Goal: Information Seeking & Learning: Learn about a topic

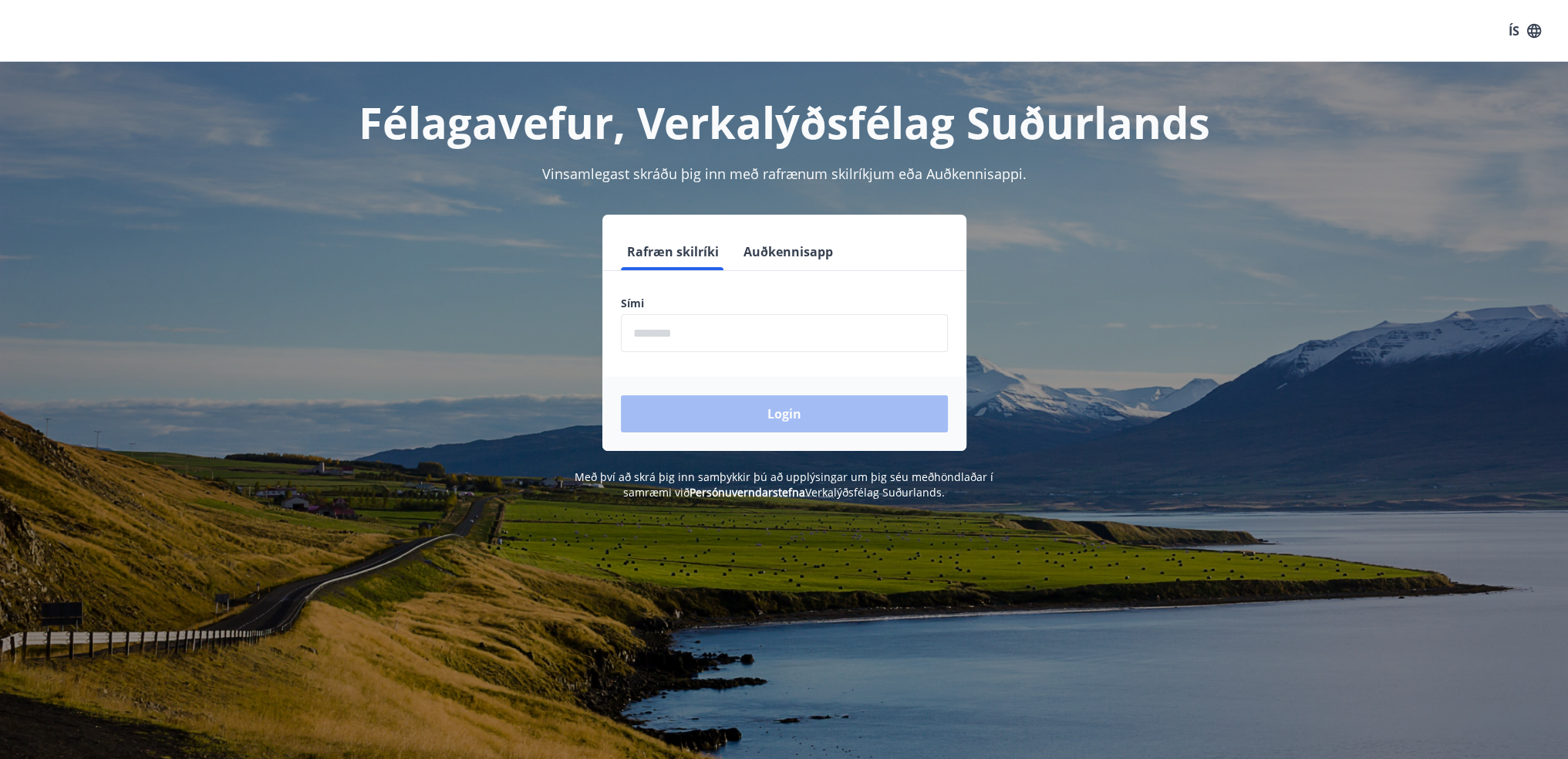
click at [681, 336] on input "phone" at bounding box center [784, 333] width 327 height 38
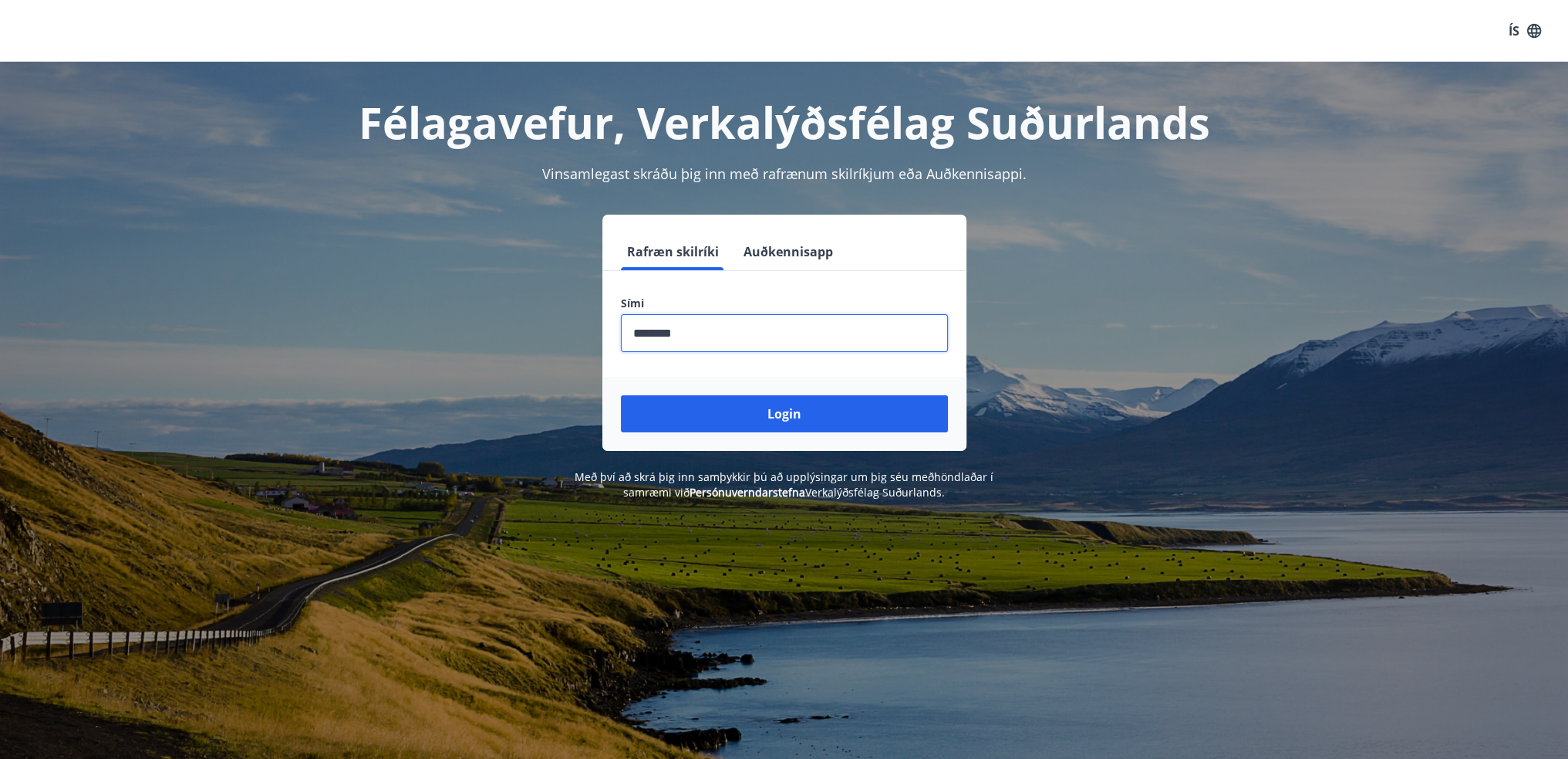
type input "********"
click at [621, 396] on button "Login" at bounding box center [784, 413] width 327 height 37
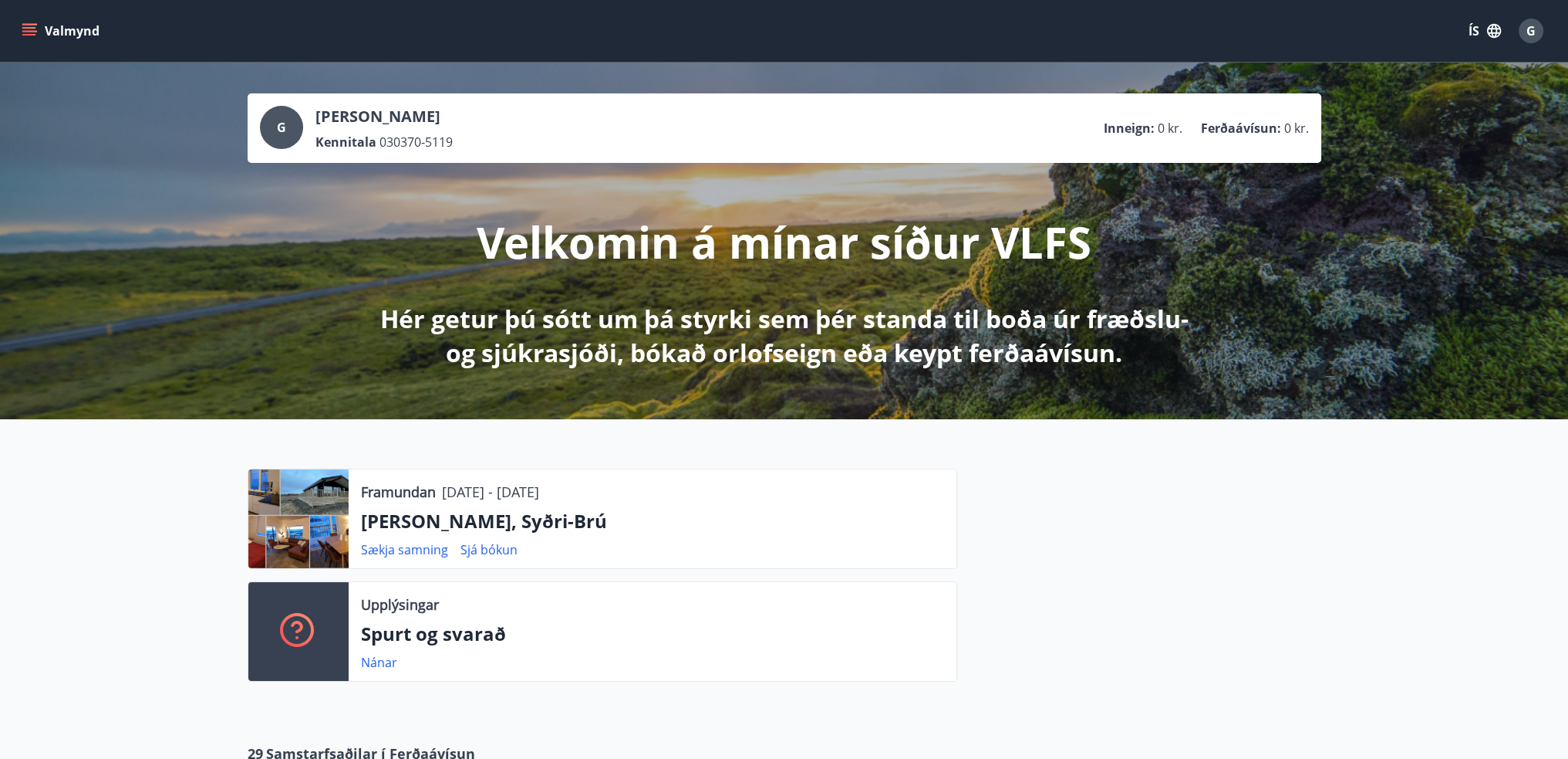
click at [18, 30] on div "Valmynd ÍS G" at bounding box center [784, 31] width 1568 height 62
click at [22, 28] on icon "menu" at bounding box center [29, 31] width 15 height 15
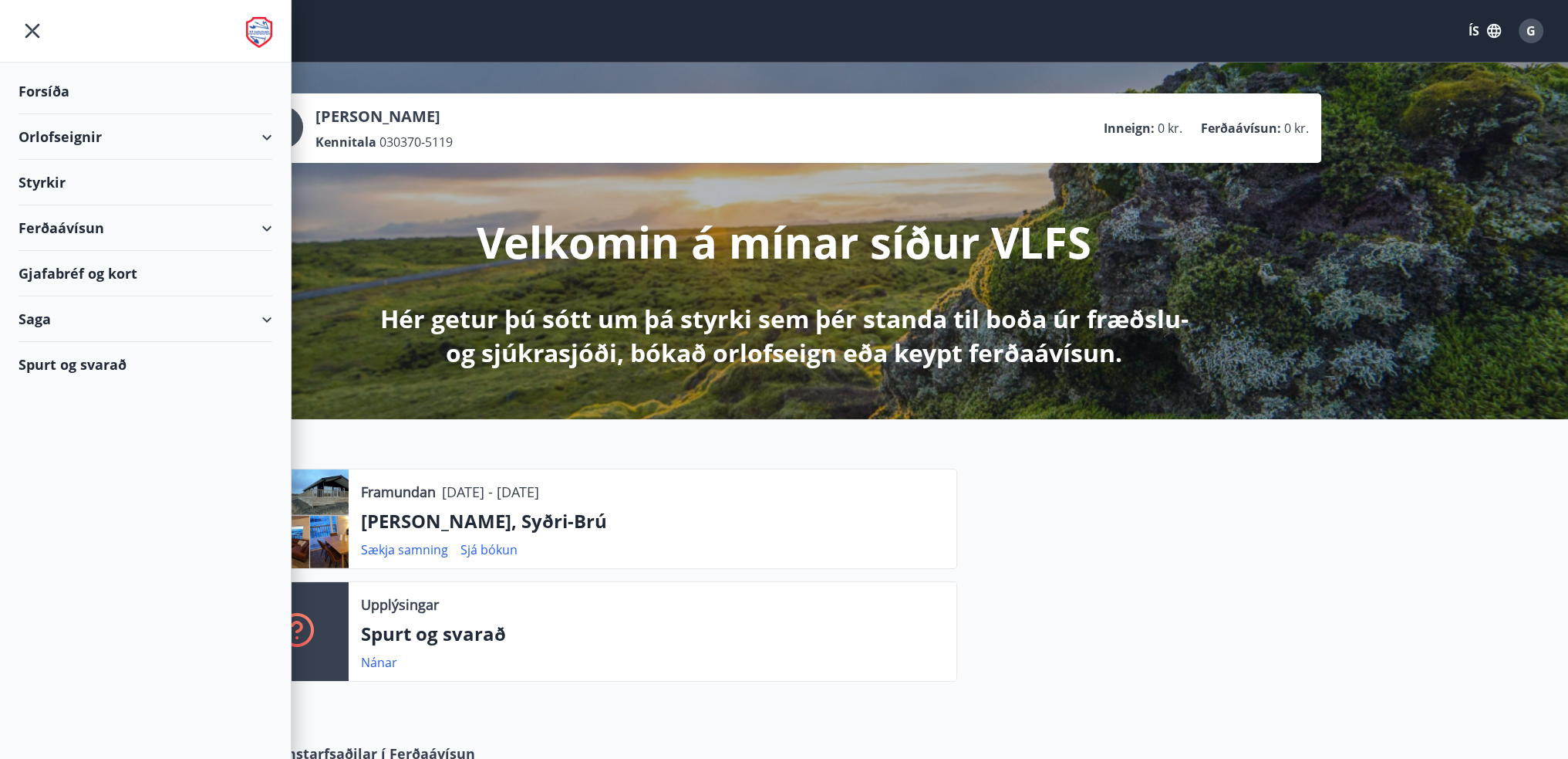
click at [38, 173] on div "Styrkir" at bounding box center [146, 183] width 254 height 45
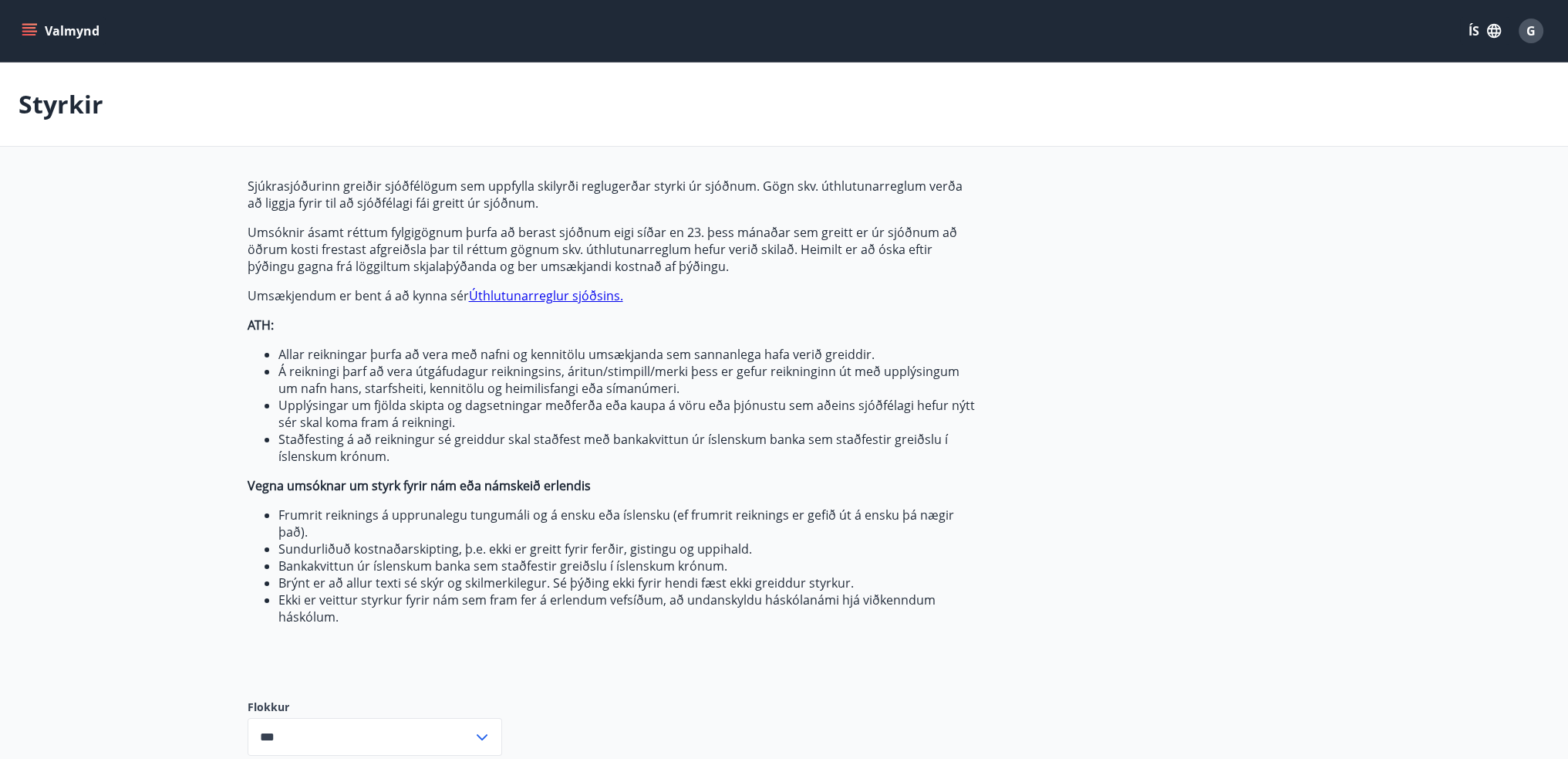
click at [24, 24] on icon "menu" at bounding box center [31, 24] width 17 height 2
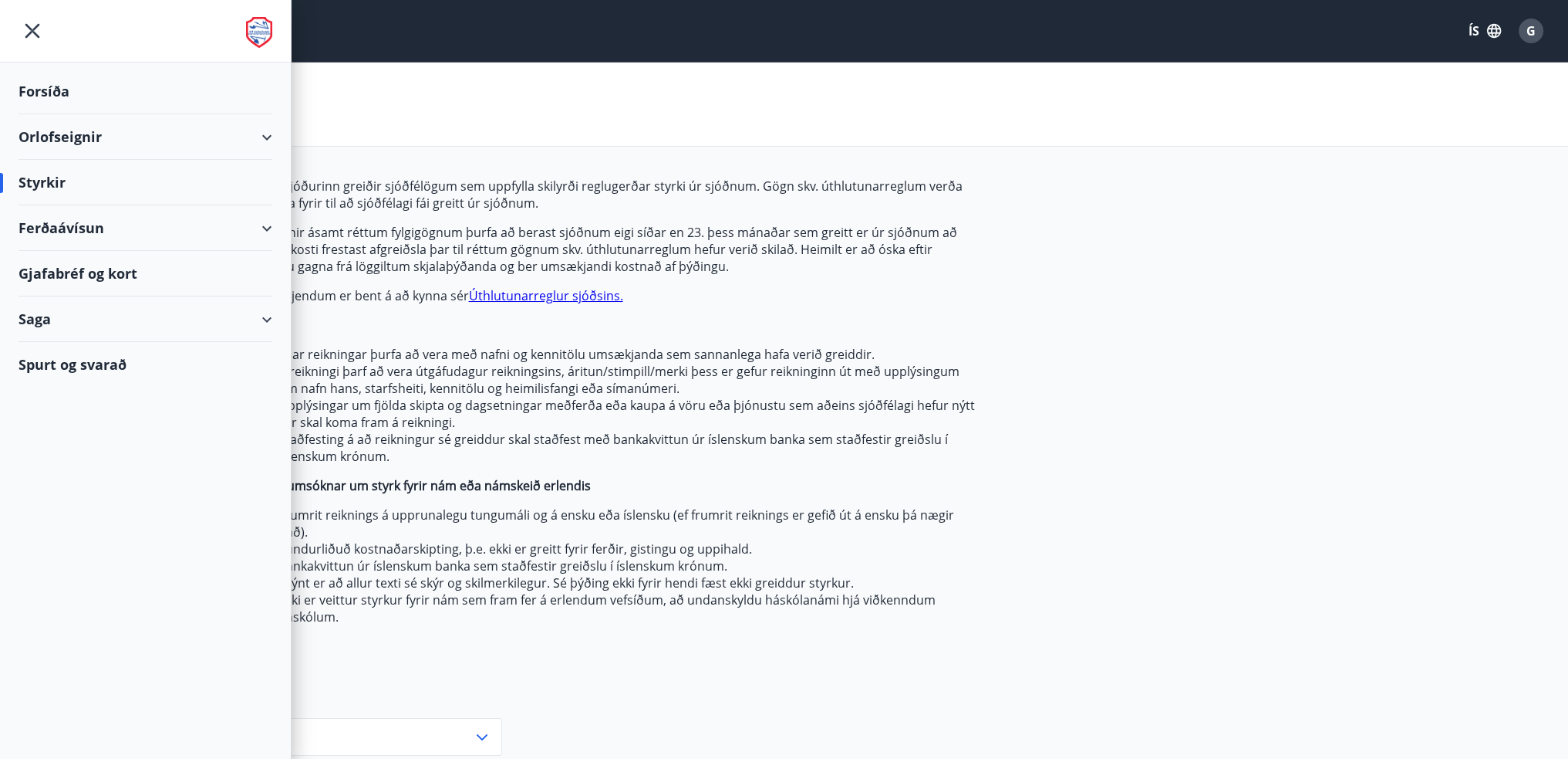
click at [502, 95] on div "Styrkir" at bounding box center [784, 104] width 1568 height 84
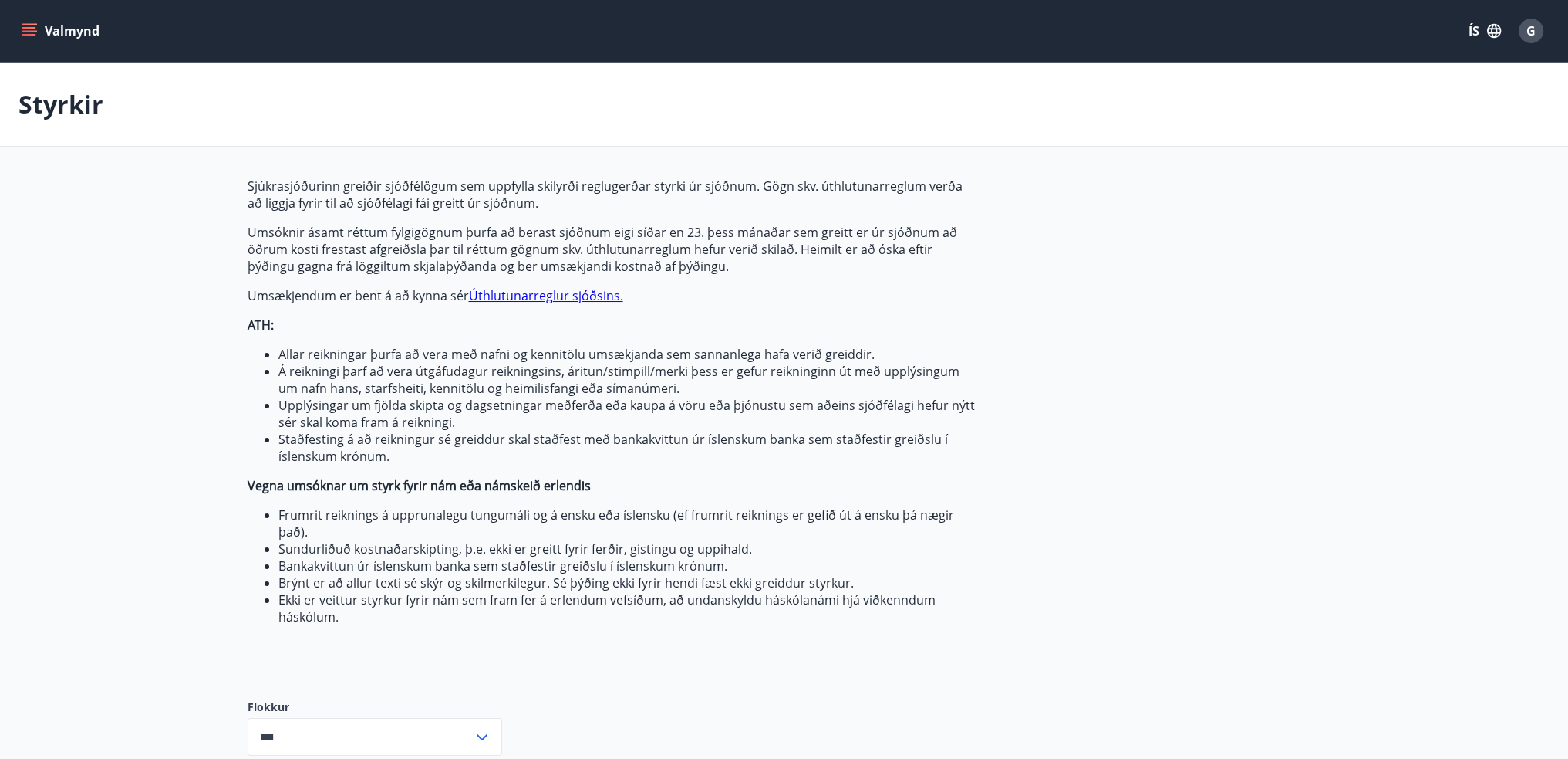
click at [25, 27] on icon "menu" at bounding box center [29, 28] width 14 height 2
click at [528, 72] on div "Styrkir" at bounding box center [784, 104] width 1568 height 84
click at [1476, 27] on button "ÍS" at bounding box center [1484, 31] width 49 height 28
click at [1297, 91] on span "English" at bounding box center [1300, 98] width 38 height 15
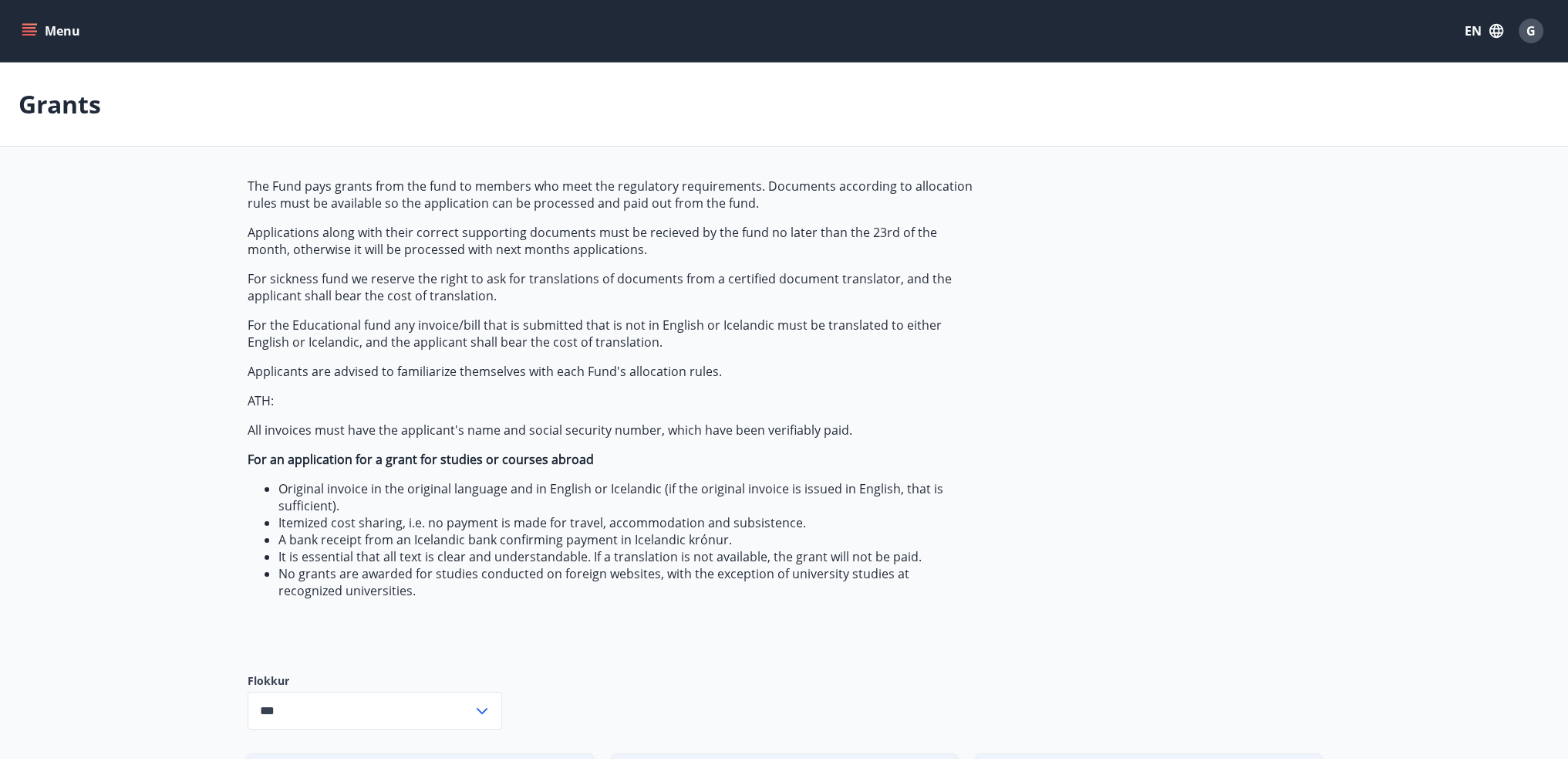
click at [32, 29] on icon "menu" at bounding box center [29, 31] width 15 height 15
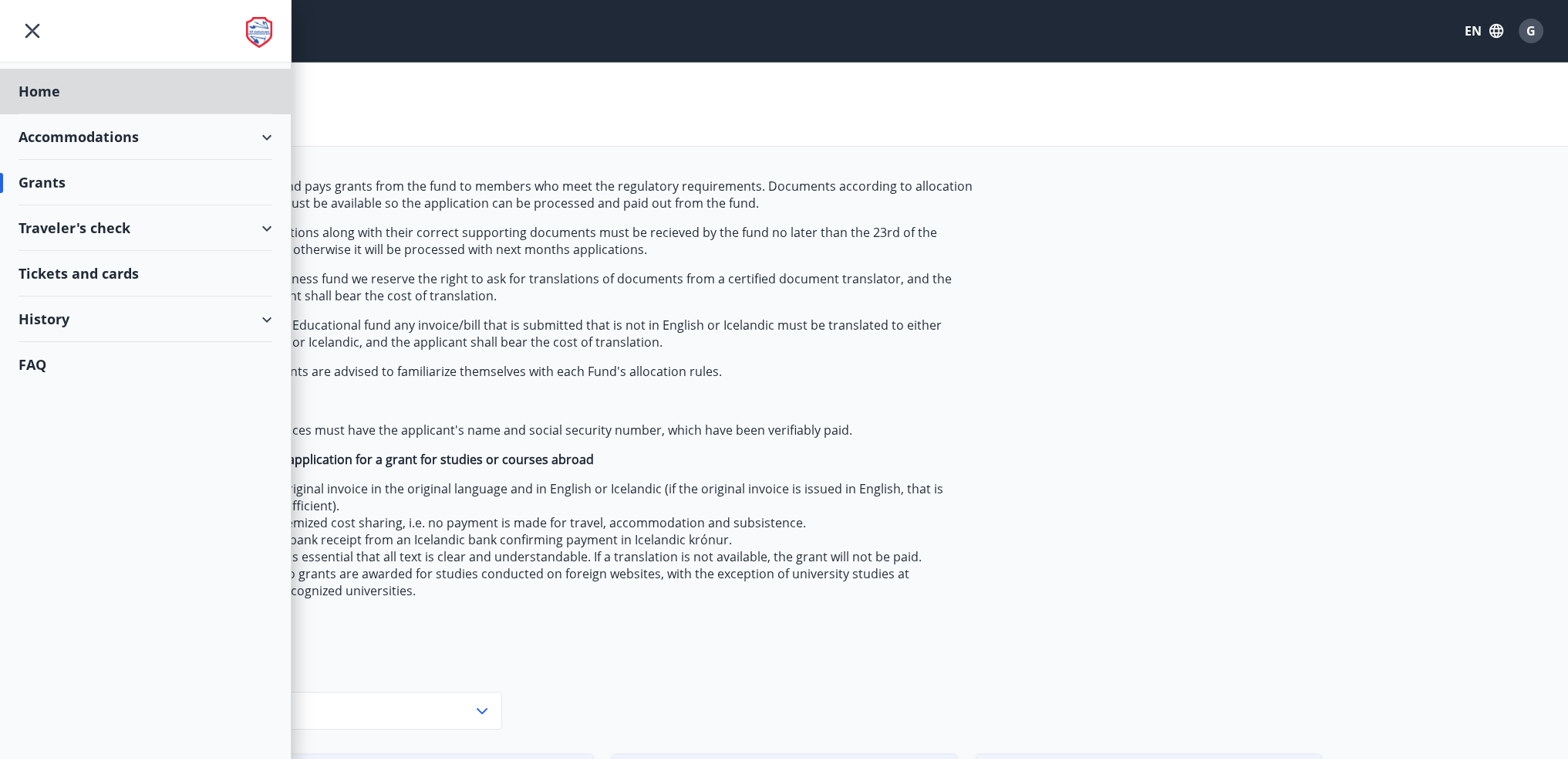
click at [57, 182] on div "Grants" at bounding box center [146, 183] width 254 height 45
click at [40, 186] on div "Grants" at bounding box center [146, 183] width 254 height 45
click at [65, 139] on div "Accommodations" at bounding box center [146, 137] width 254 height 45
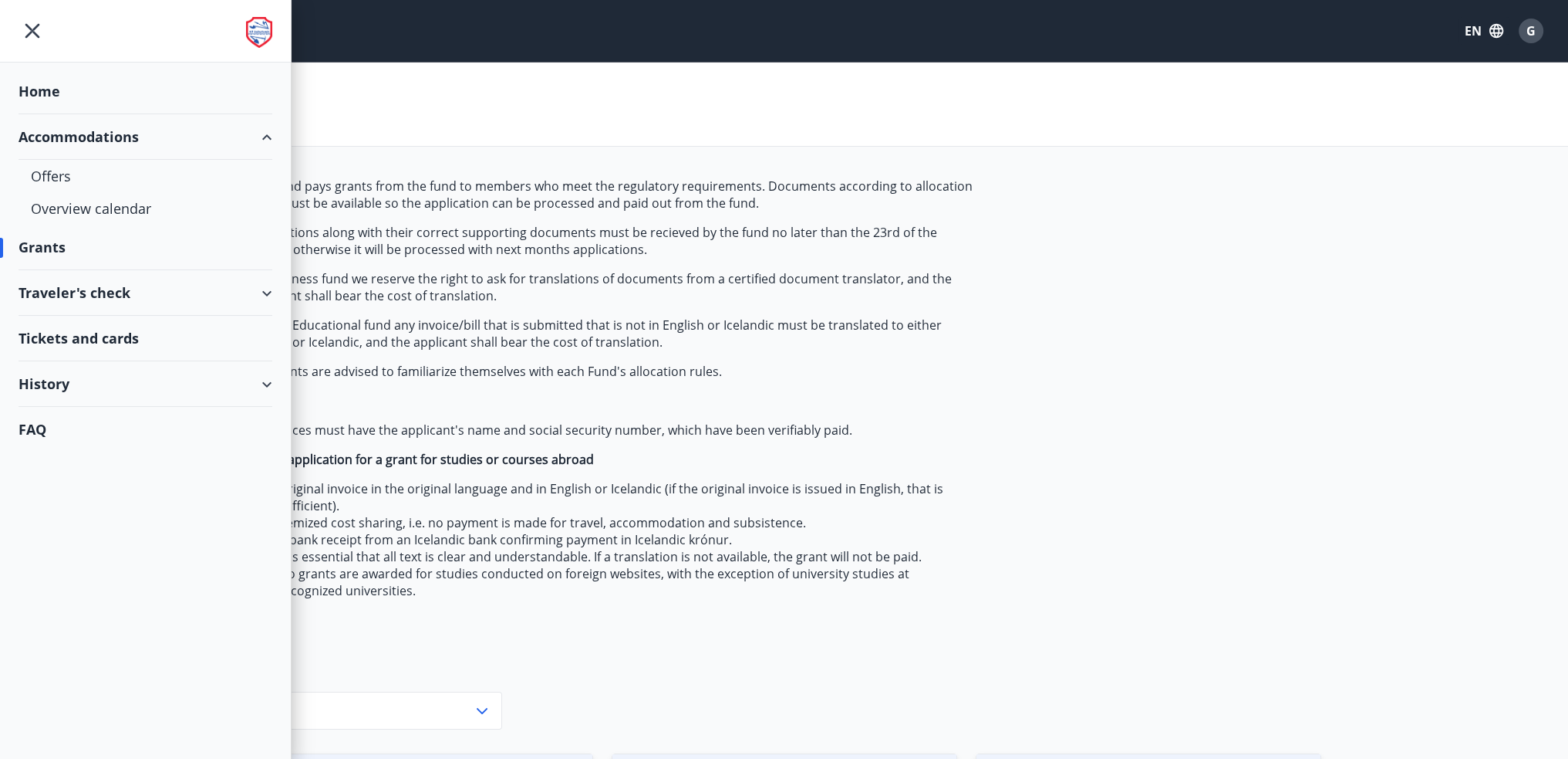
click at [61, 138] on div "Accommodations" at bounding box center [146, 137] width 254 height 45
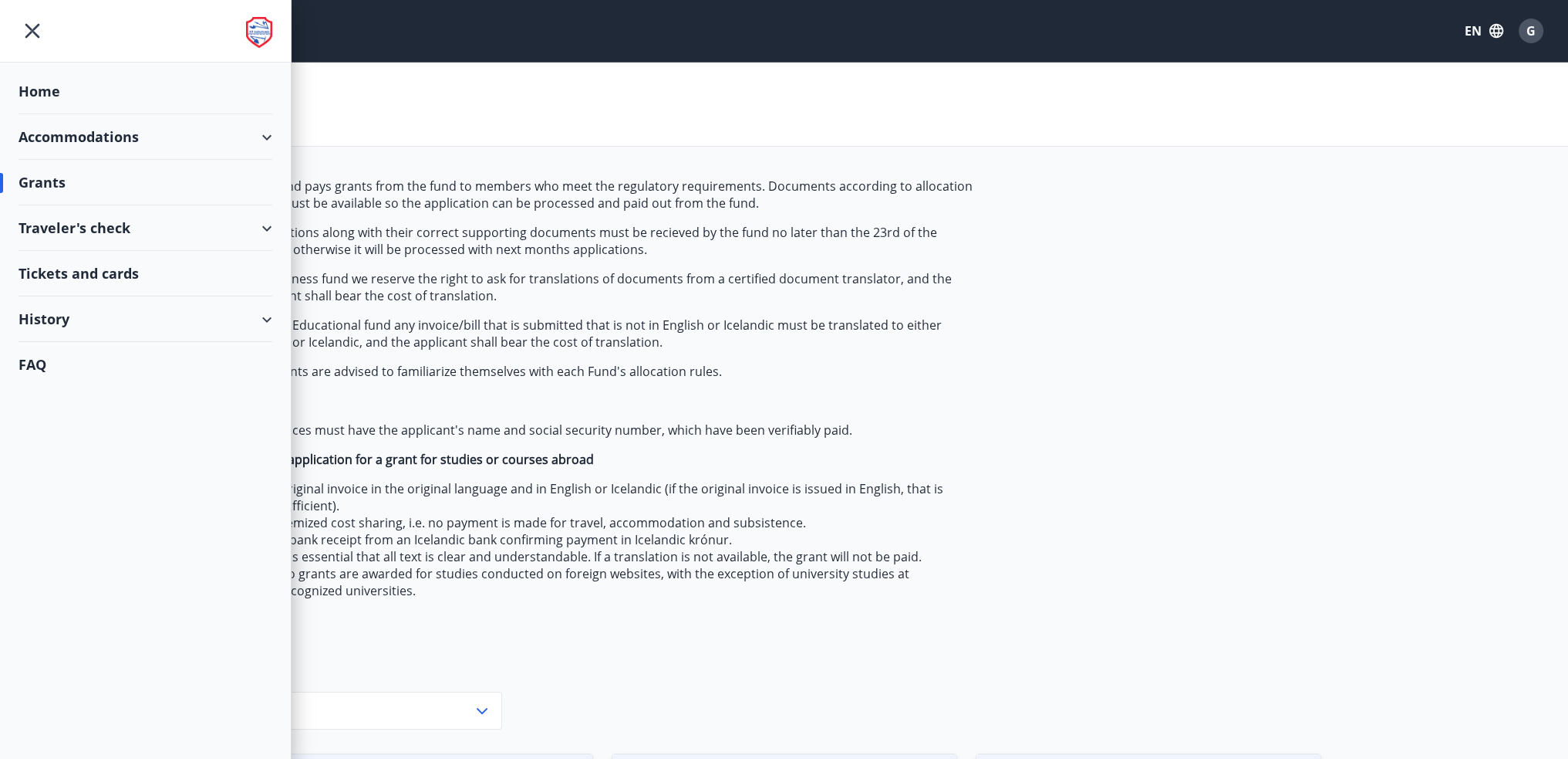
click at [46, 182] on div "Grants" at bounding box center [146, 183] width 254 height 45
click at [65, 140] on div "Accommodations" at bounding box center [146, 137] width 254 height 45
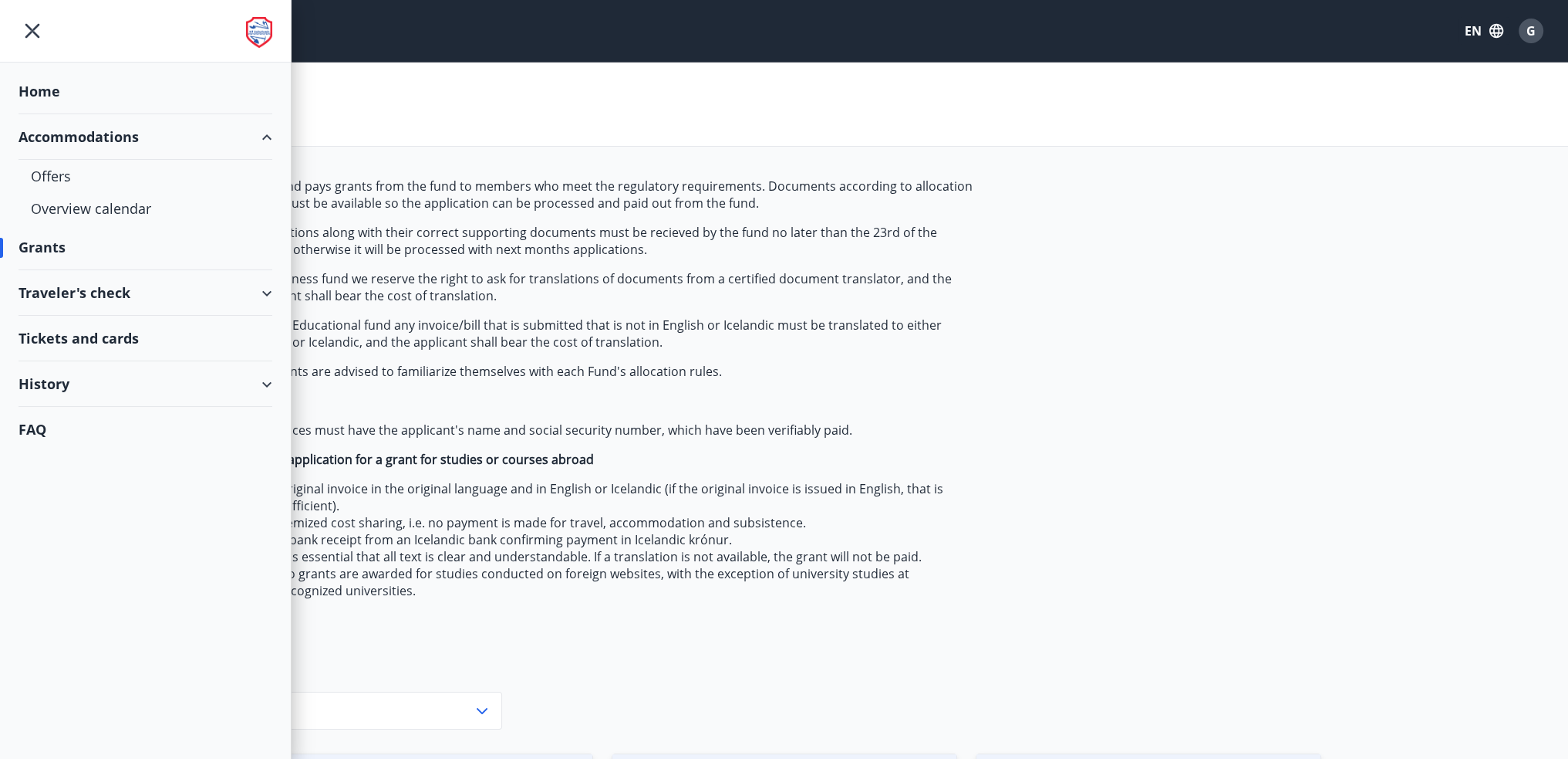
click at [65, 140] on div "Accommodations" at bounding box center [146, 137] width 254 height 45
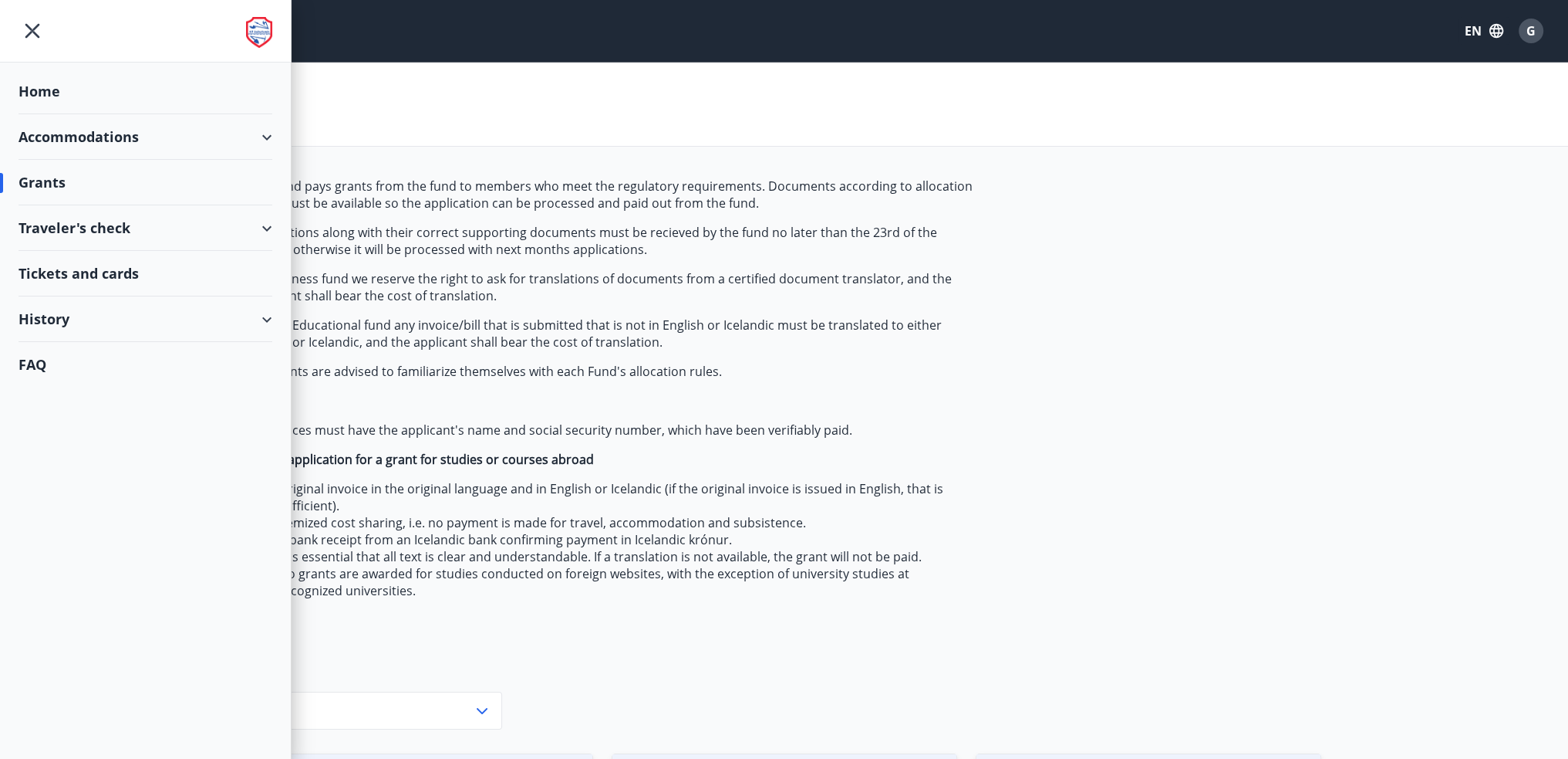
click at [66, 224] on div "Traveler's check" at bounding box center [146, 228] width 254 height 45
click at [47, 186] on div "Grants" at bounding box center [146, 183] width 254 height 45
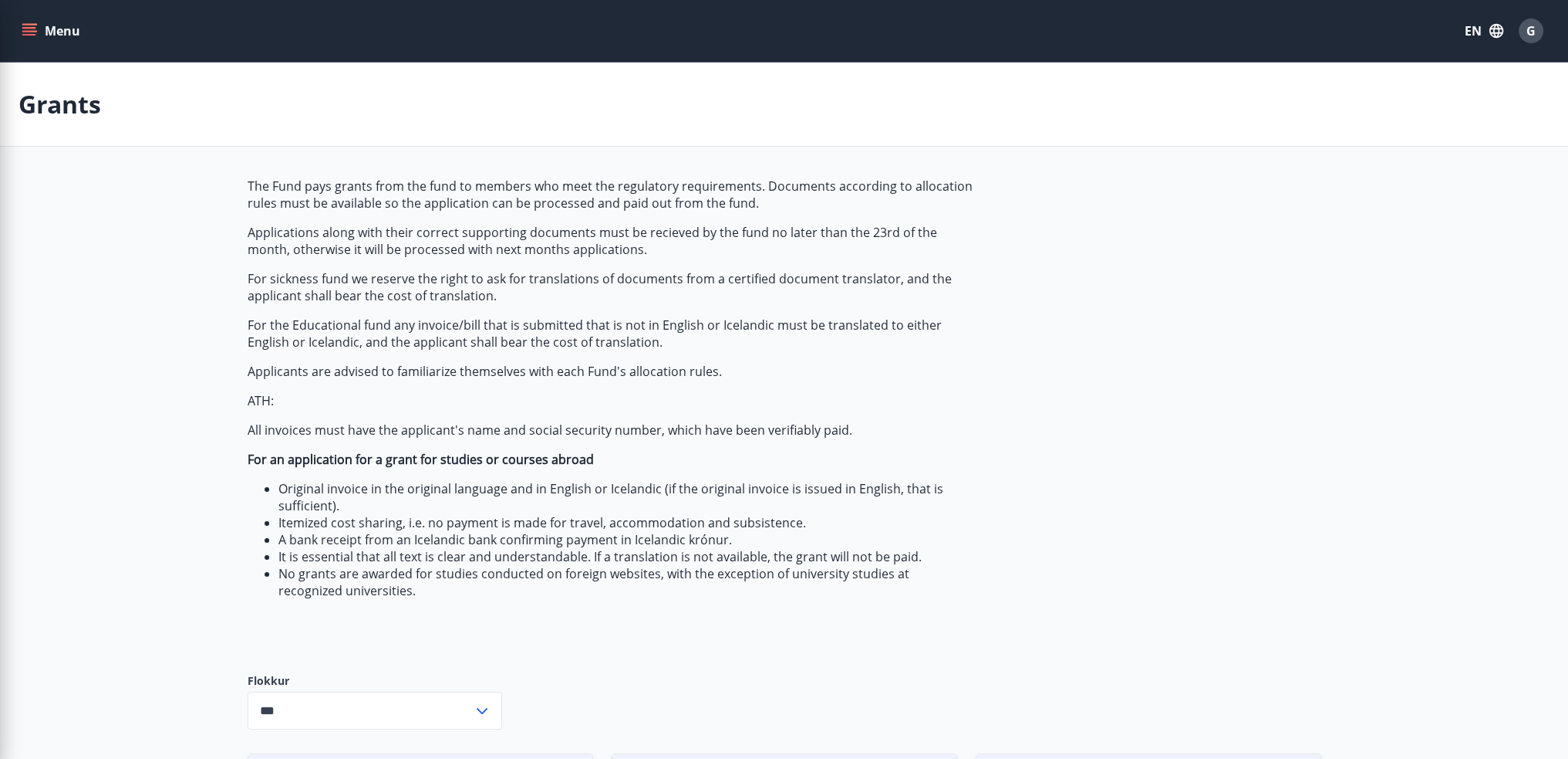
click at [514, 304] on span "The Fund pays grants from the fund to members who meet the regulatory requireme…" at bounding box center [612, 387] width 728 height 421
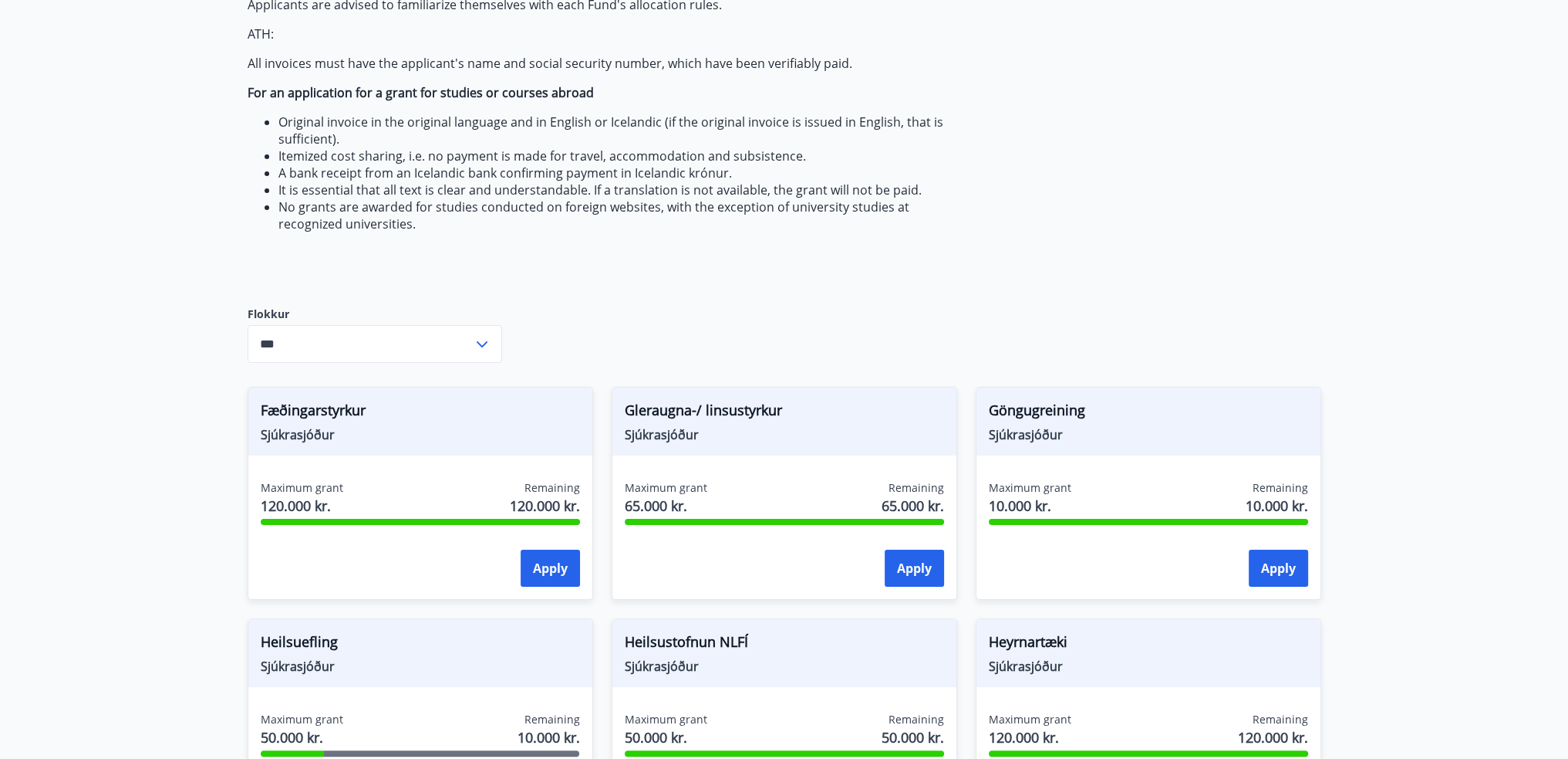
scroll to position [386, 0]
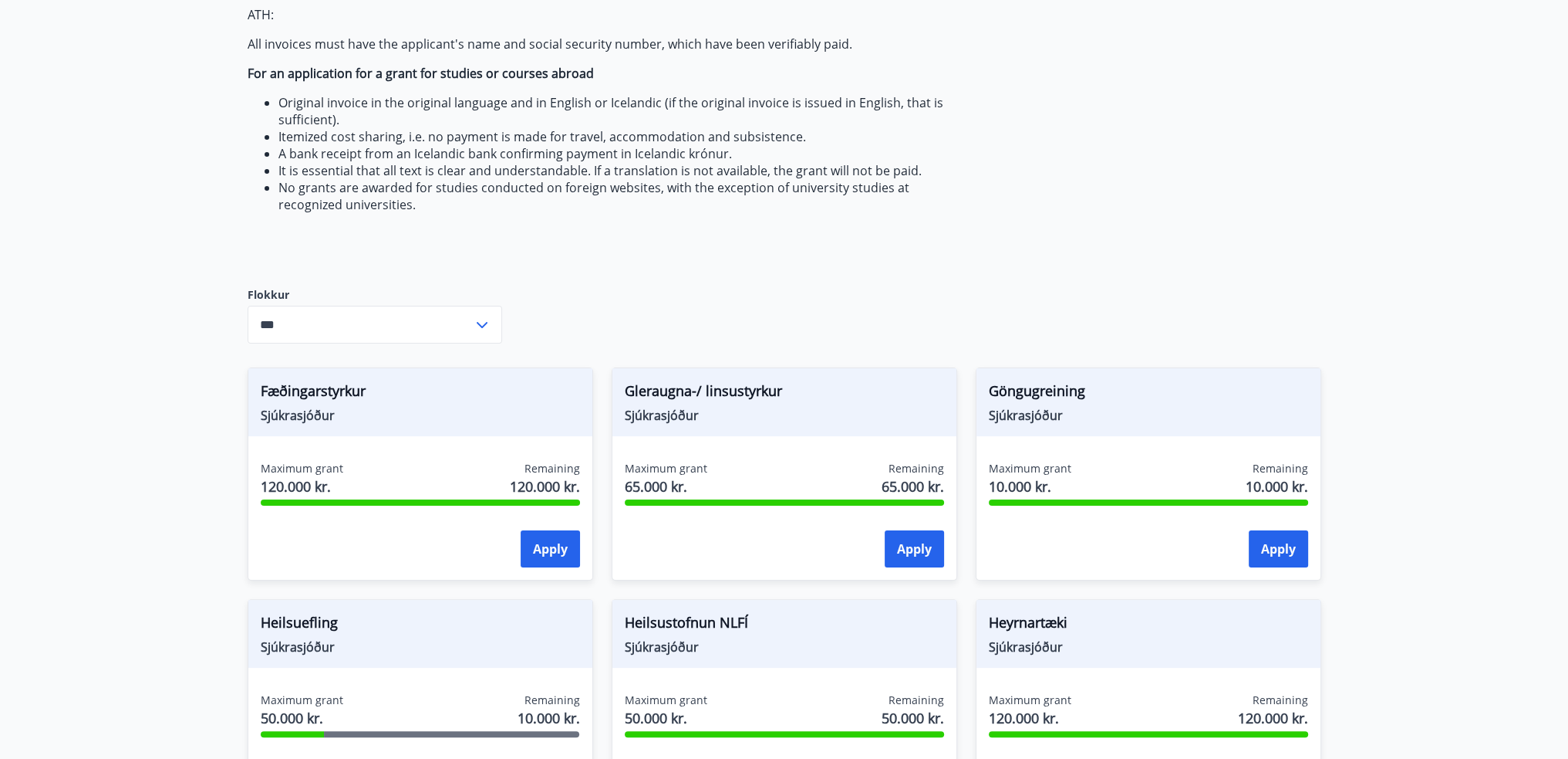
click at [476, 323] on icon at bounding box center [482, 325] width 19 height 19
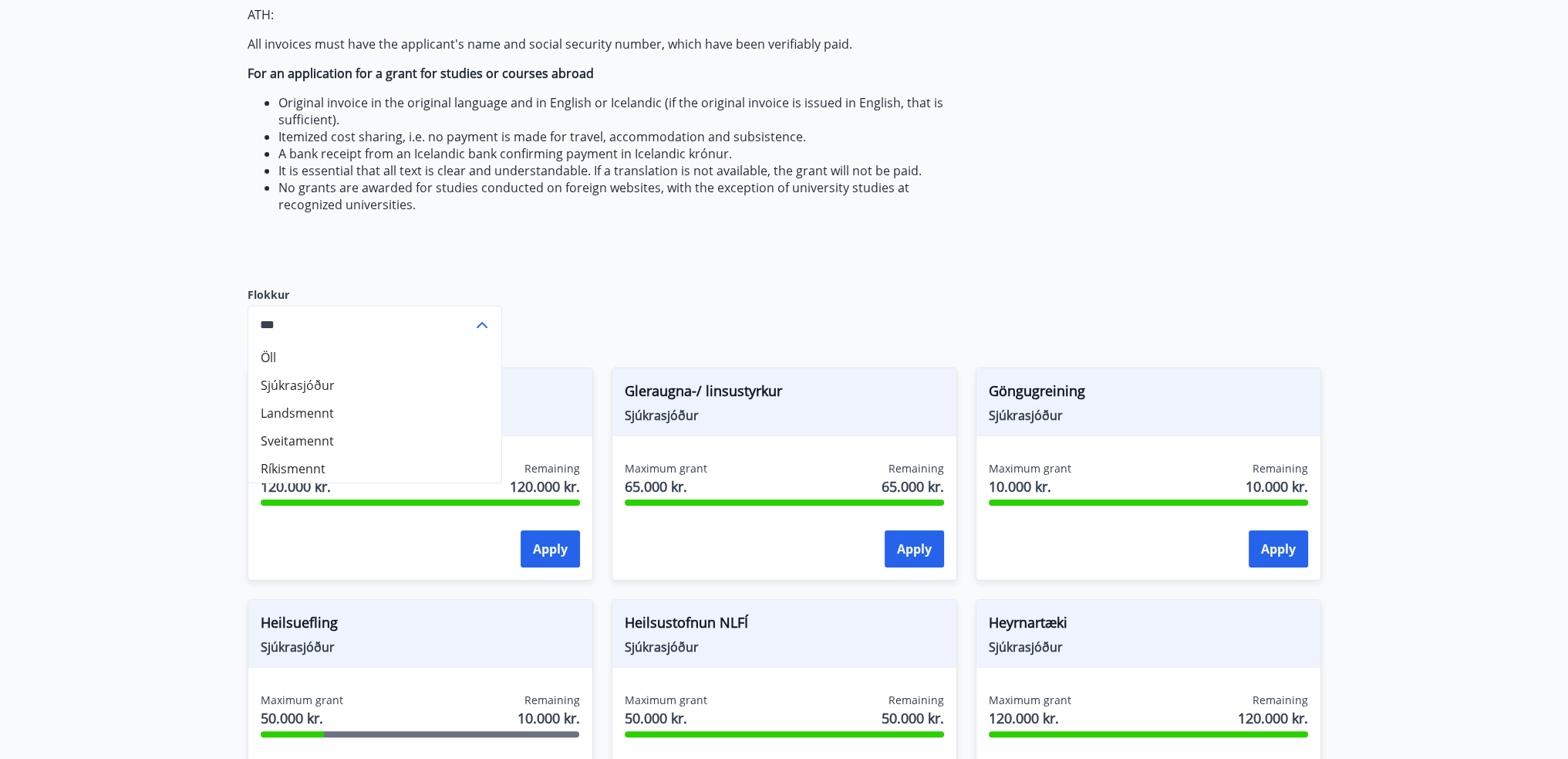
click at [318, 385] on li "Sjúkrasjóður" at bounding box center [375, 385] width 253 height 28
type input "**********"
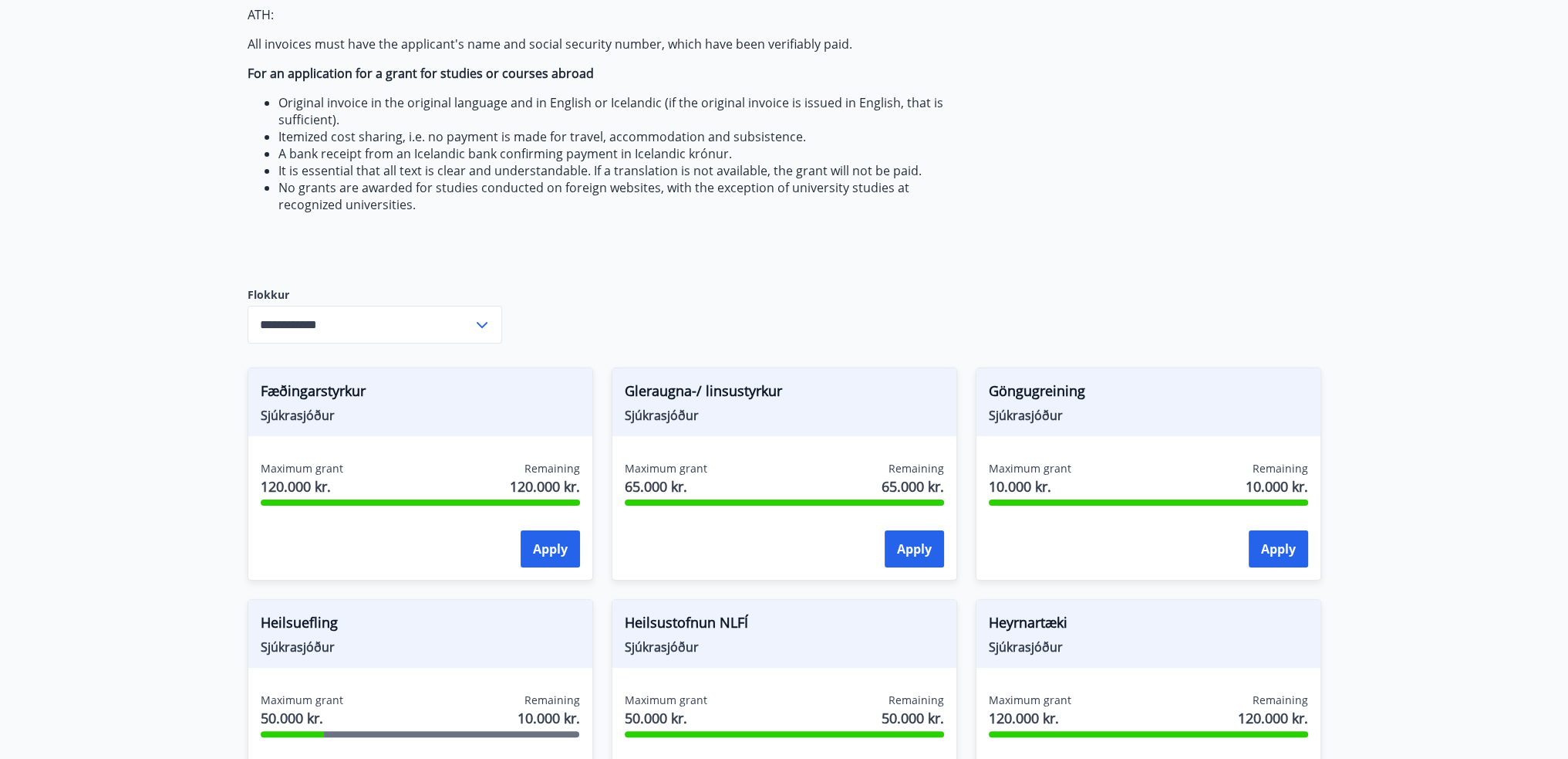
click at [200, 347] on main "Grants The Fund pays grants from the fund to members who meet the regulatory re…" at bounding box center [784, 601] width 1568 height 1849
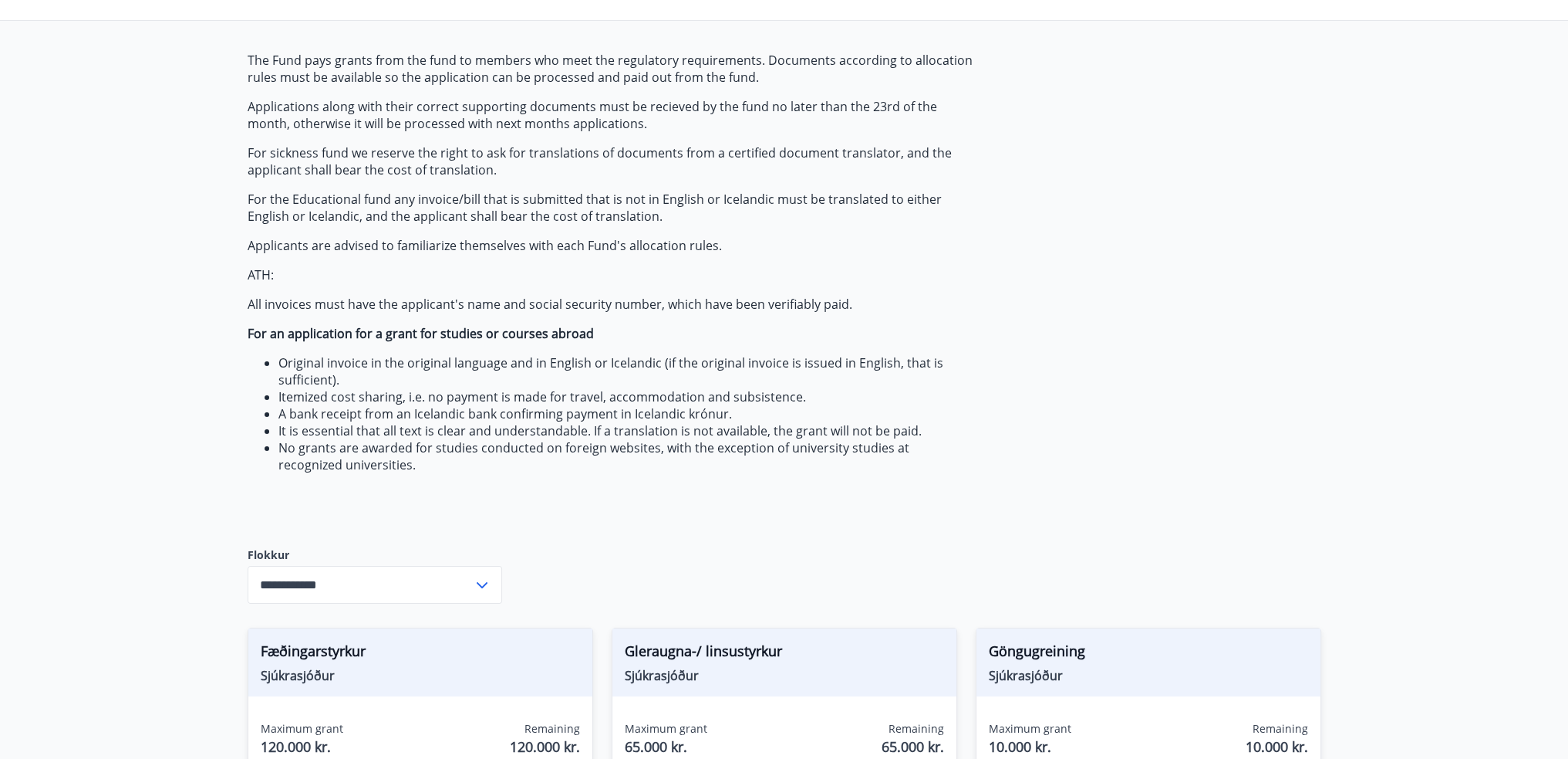
scroll to position [232, 0]
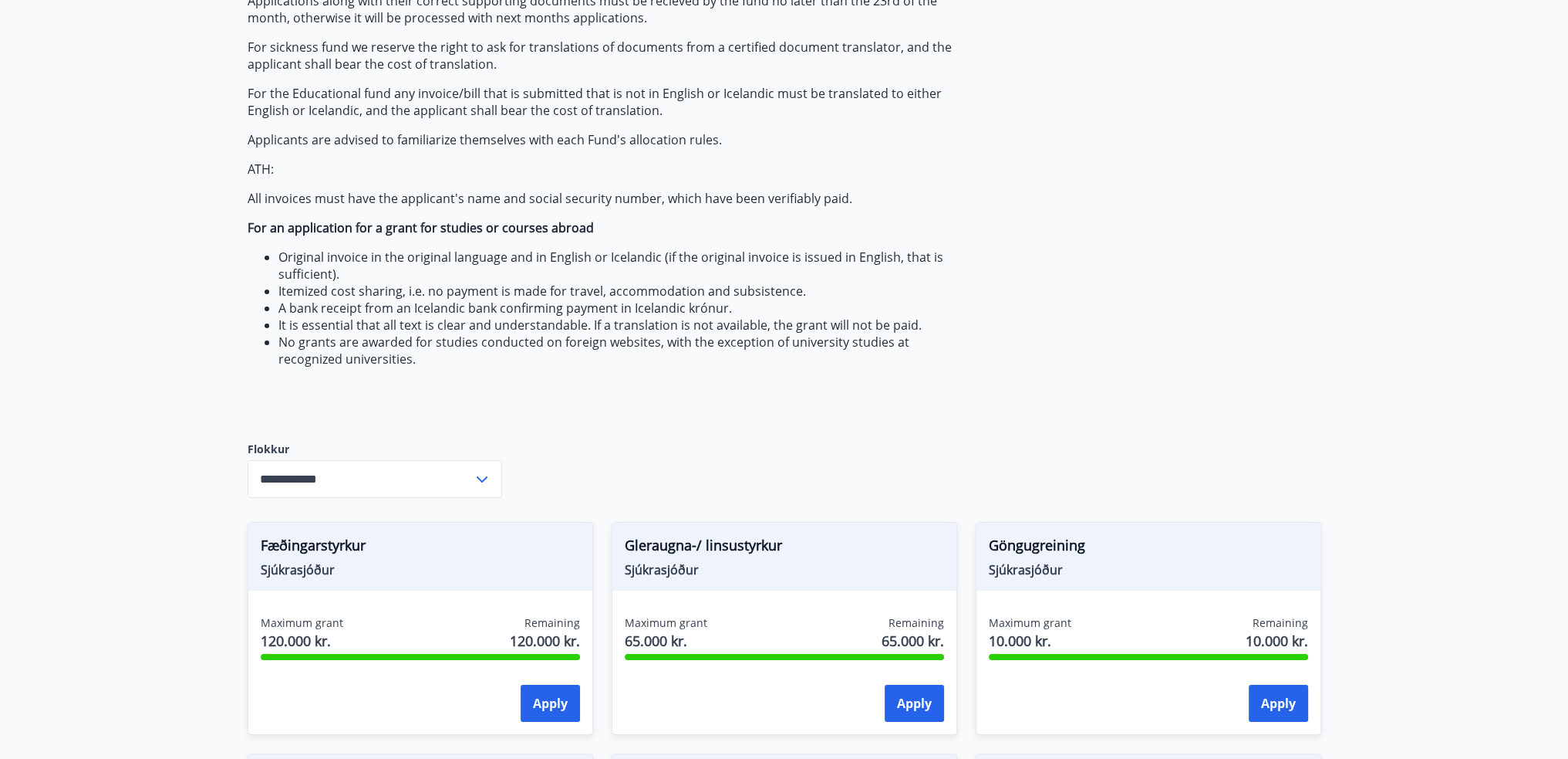
click at [472, 482] on icon at bounding box center [482, 479] width 19 height 19
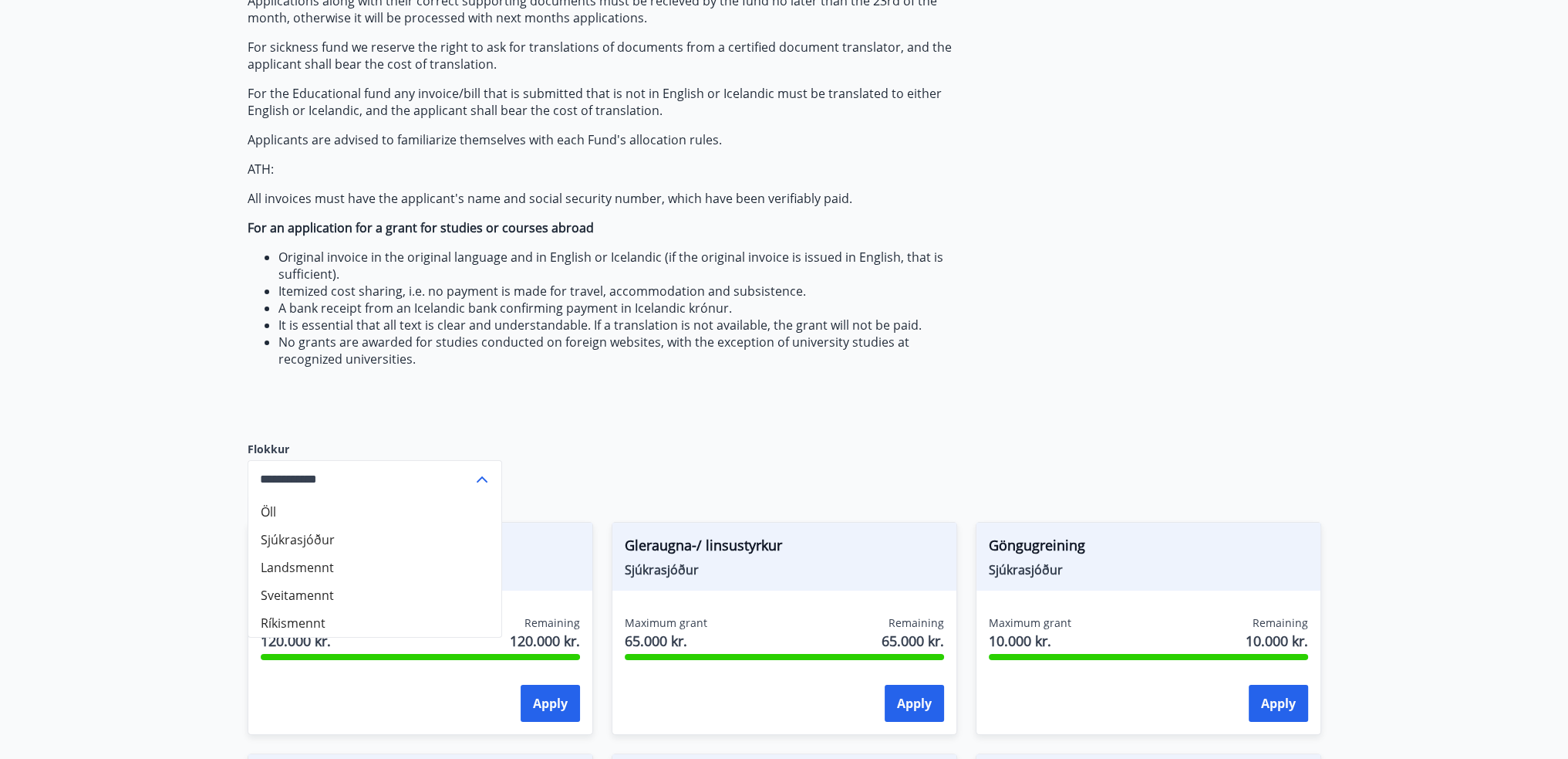
click at [765, 388] on div "The Fund pays grants from the fund to members who meet the regulatory requireme…" at bounding box center [612, 182] width 728 height 471
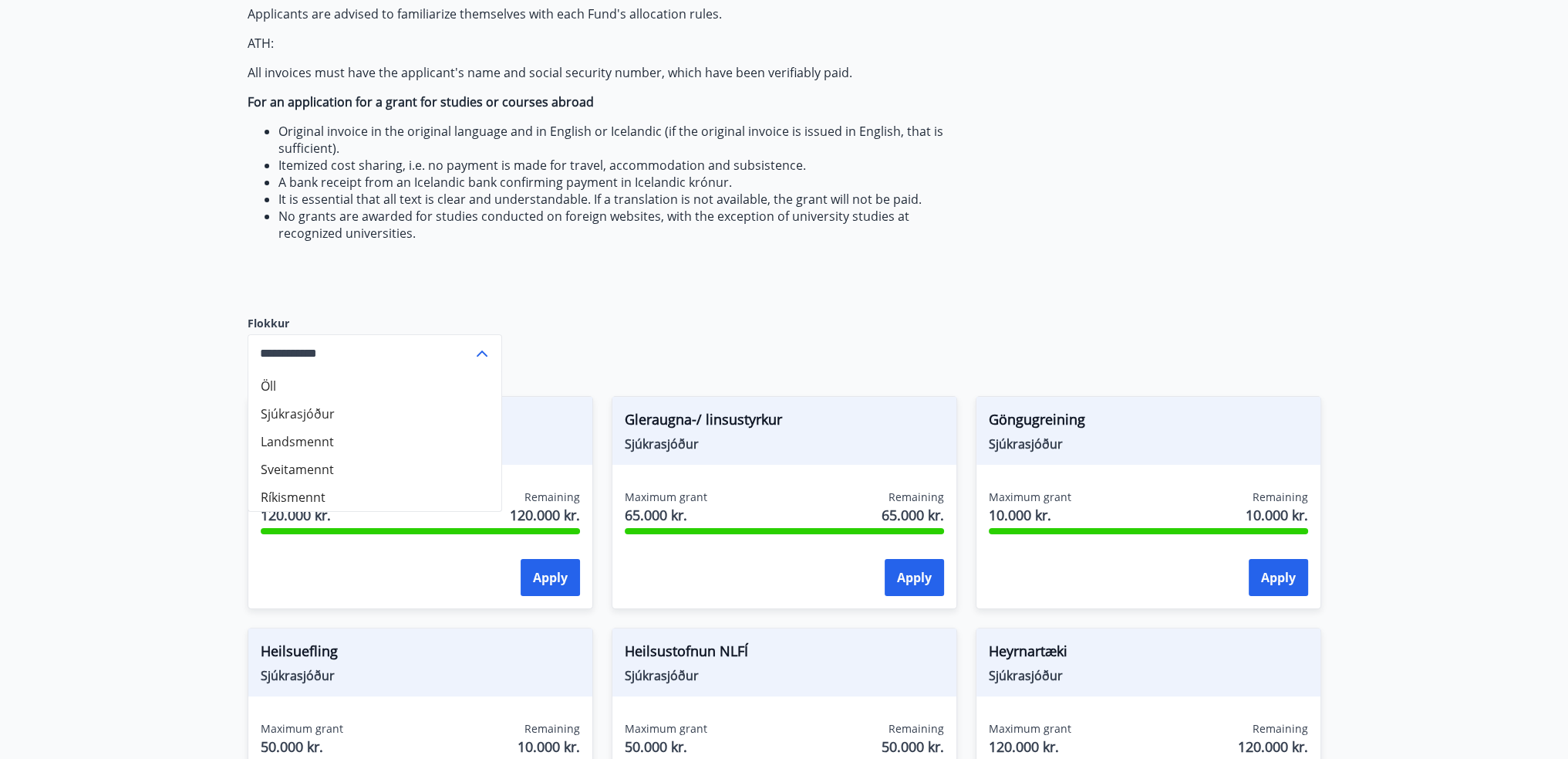
scroll to position [386, 0]
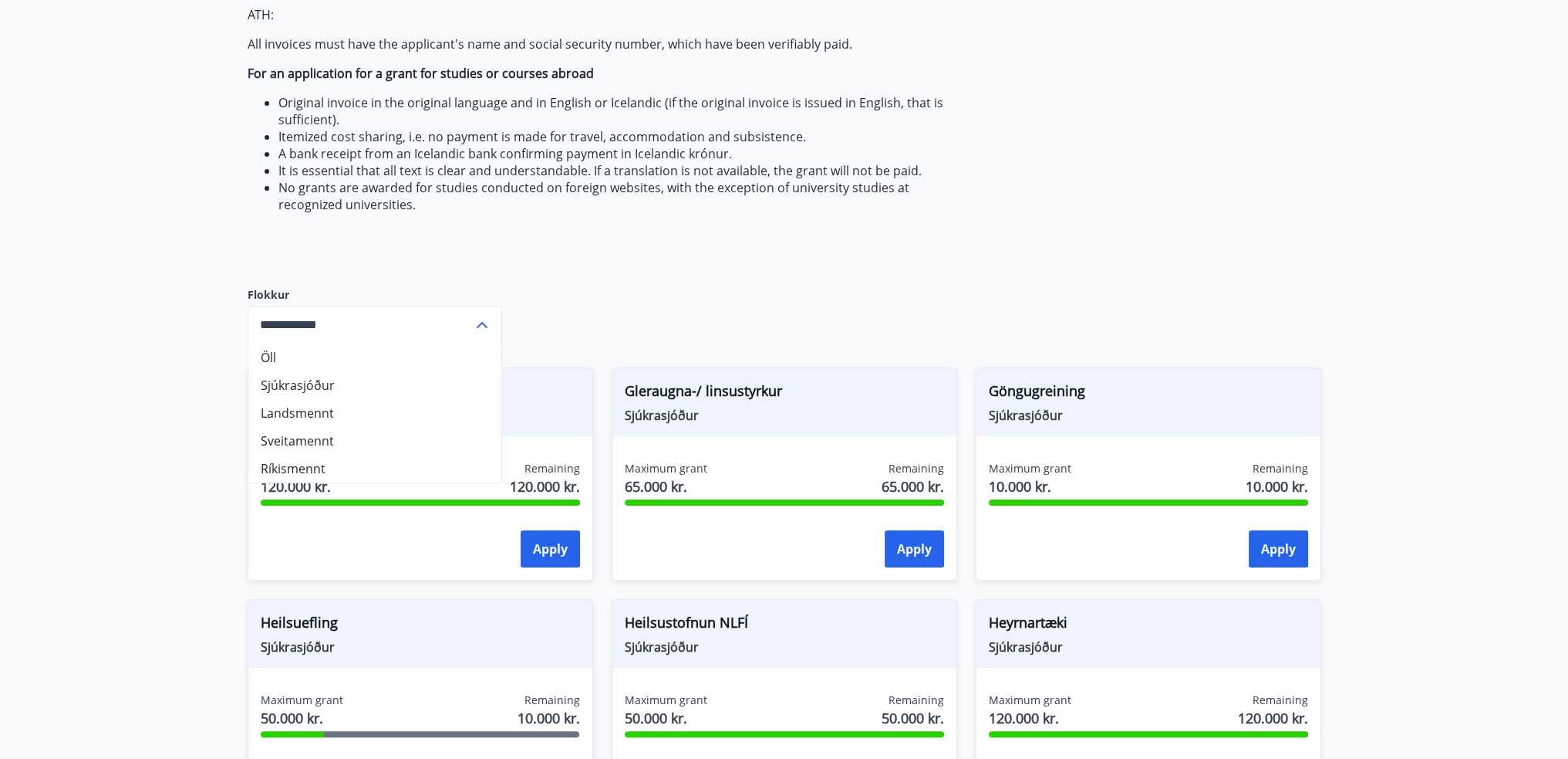
click at [332, 388] on li "Sjúkrasjóður" at bounding box center [375, 385] width 253 height 28
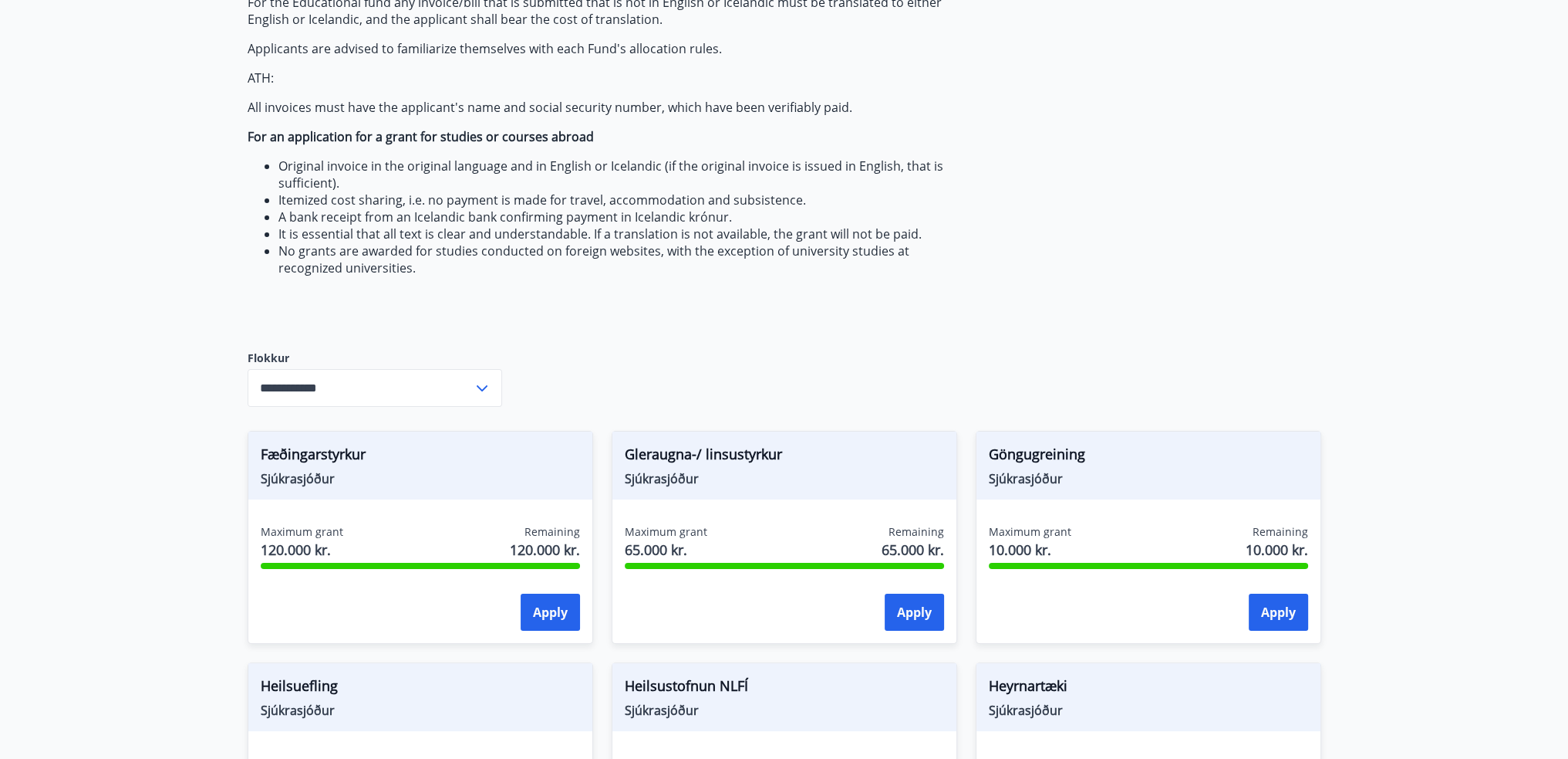
scroll to position [463, 0]
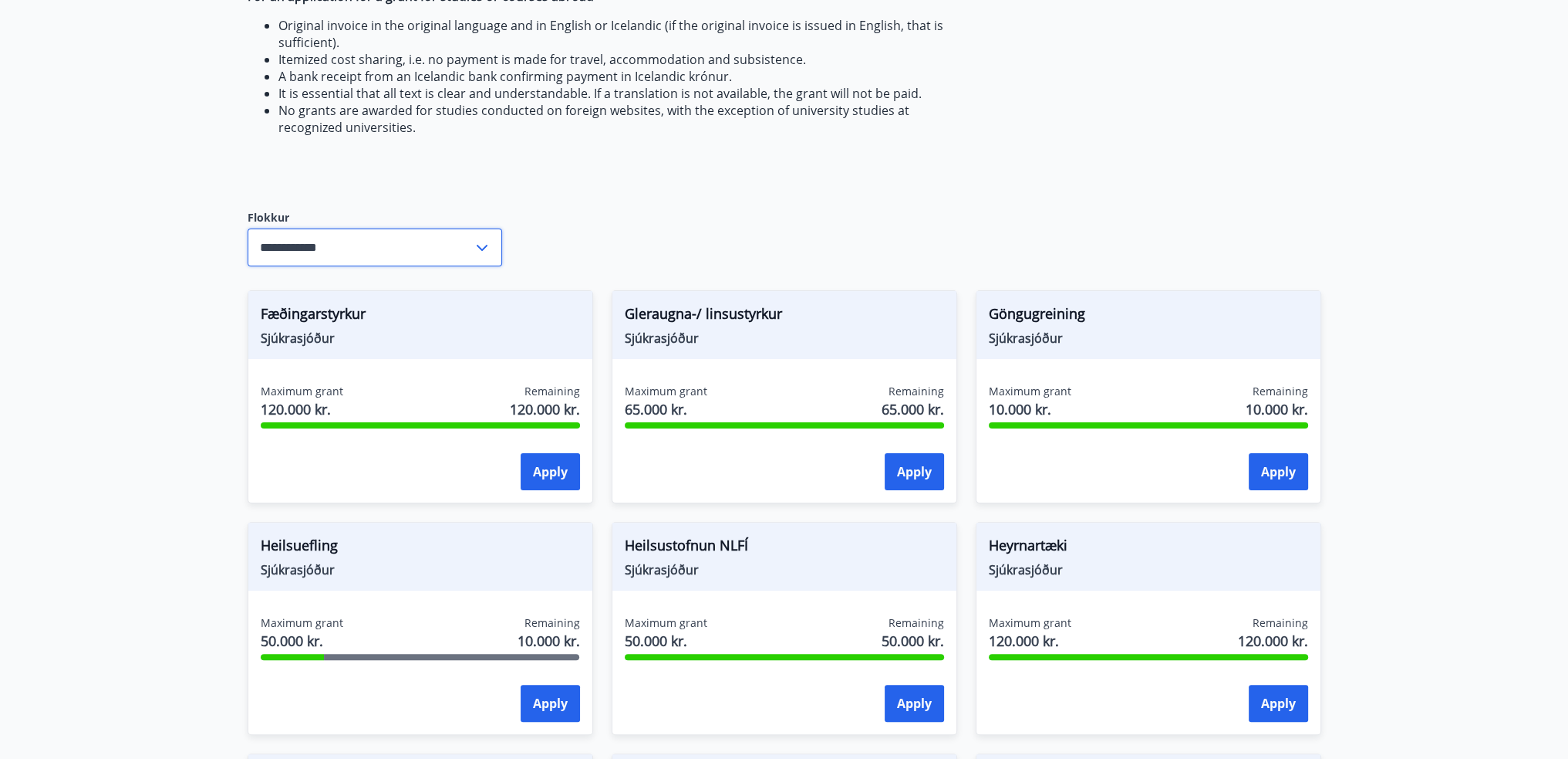
click at [442, 246] on input "**********" at bounding box center [360, 248] width 225 height 38
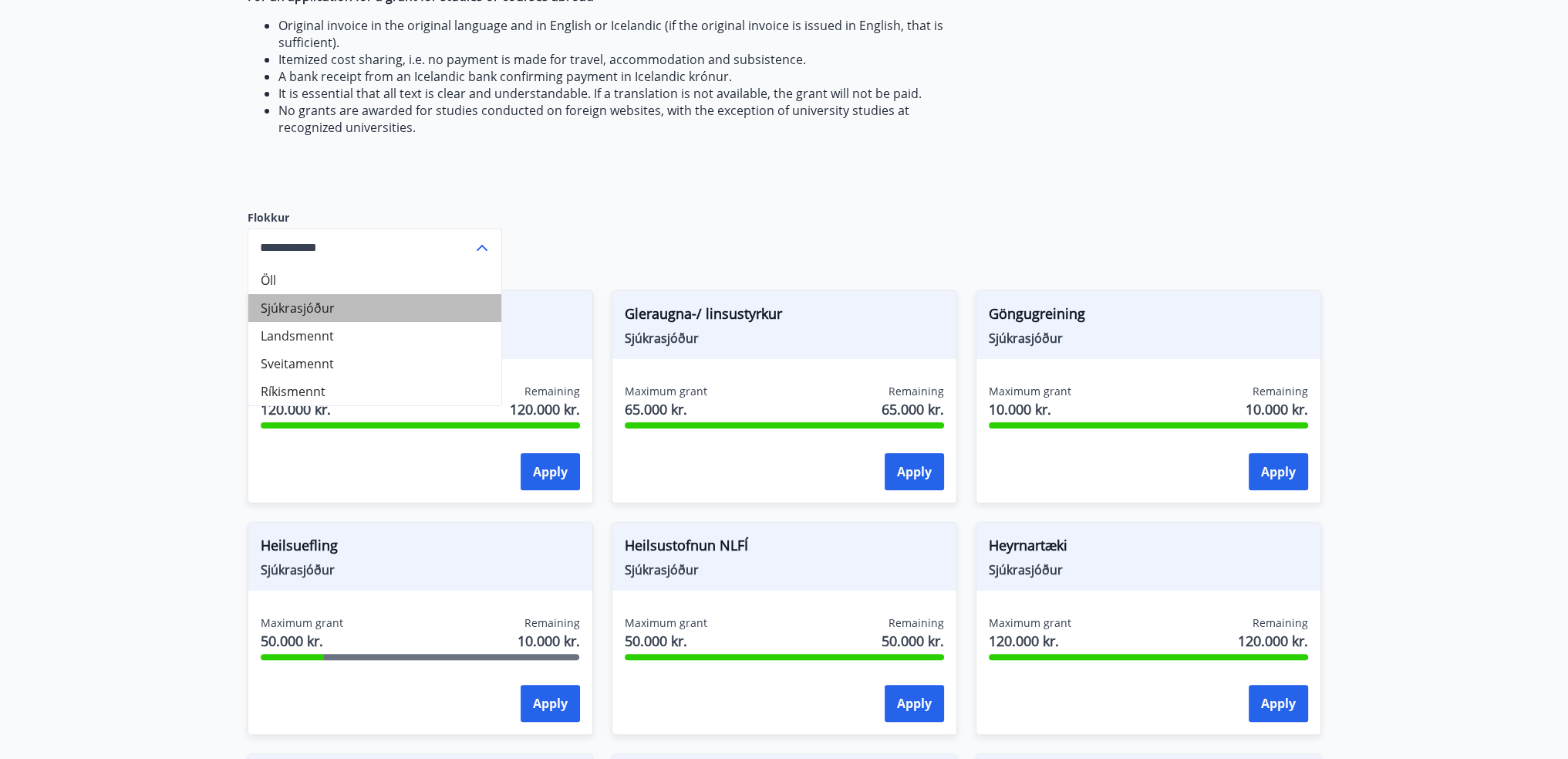
click at [332, 308] on li "Sjúkrasjóður" at bounding box center [375, 308] width 253 height 28
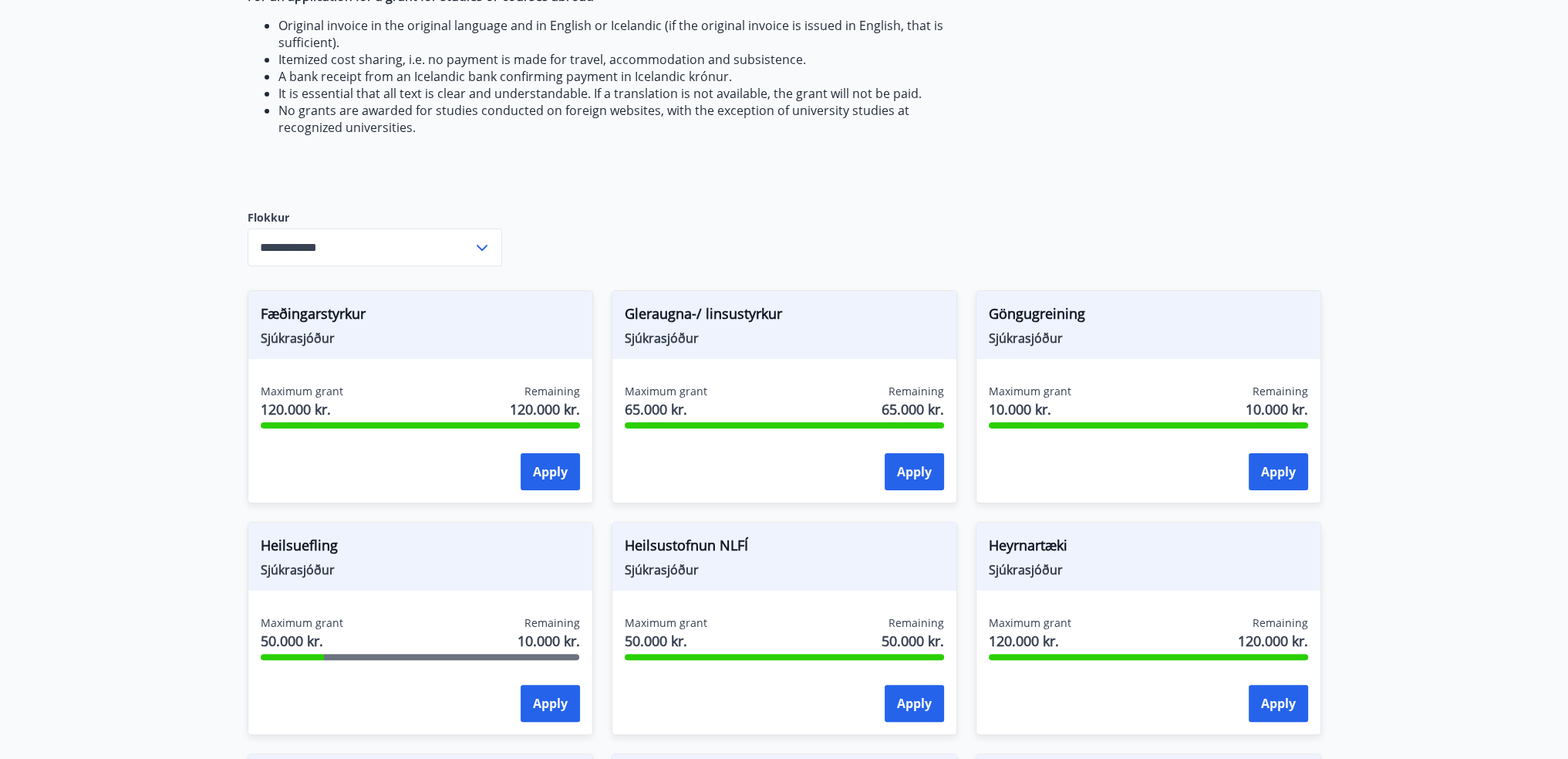
click at [166, 332] on main "Grants The Fund pays grants from the fund to members who meet the regulatory re…" at bounding box center [784, 524] width 1568 height 1849
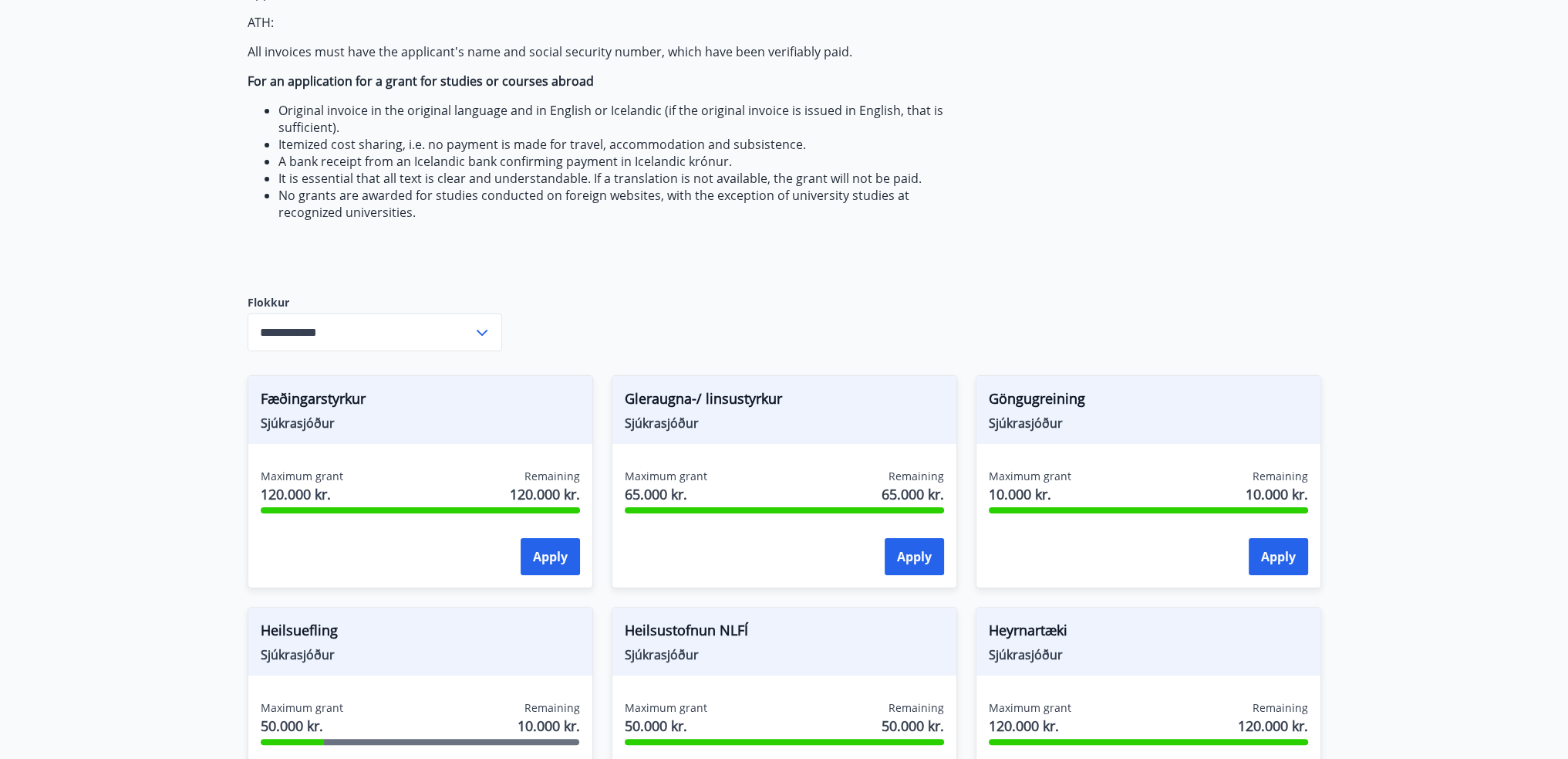
scroll to position [386, 0]
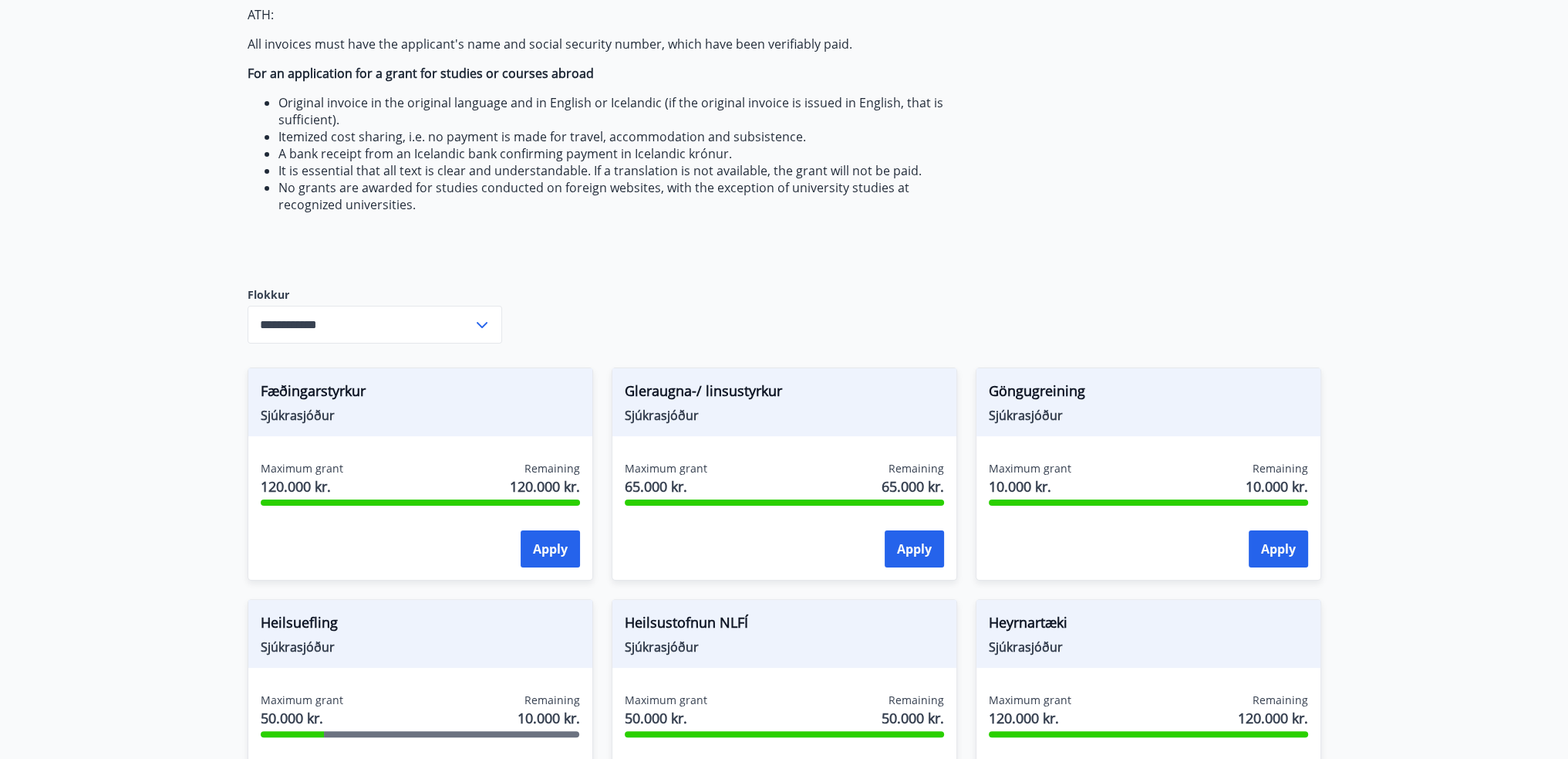
click at [179, 437] on main "Grants The Fund pays grants from the fund to members who meet the regulatory re…" at bounding box center [784, 601] width 1568 height 1849
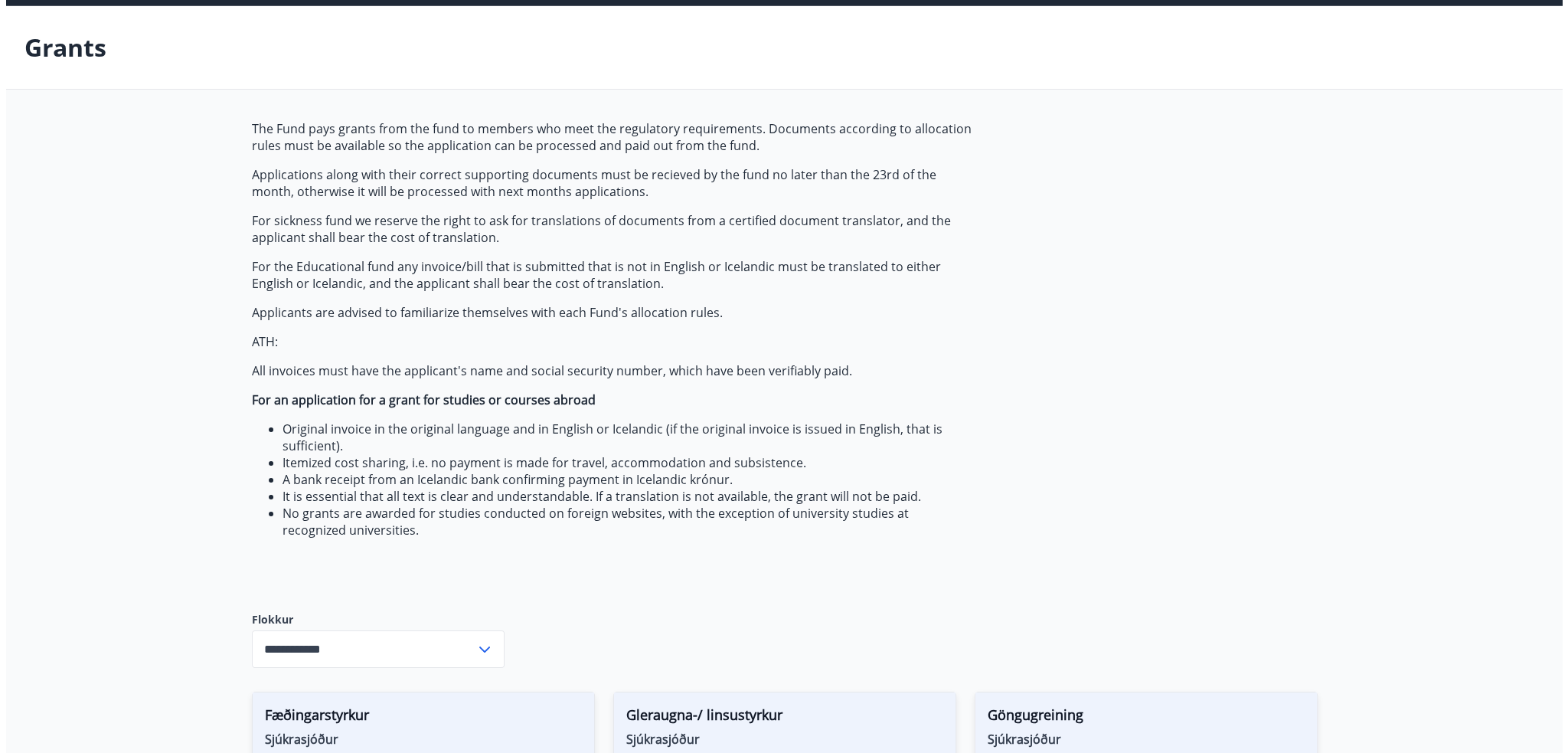
scroll to position [0, 0]
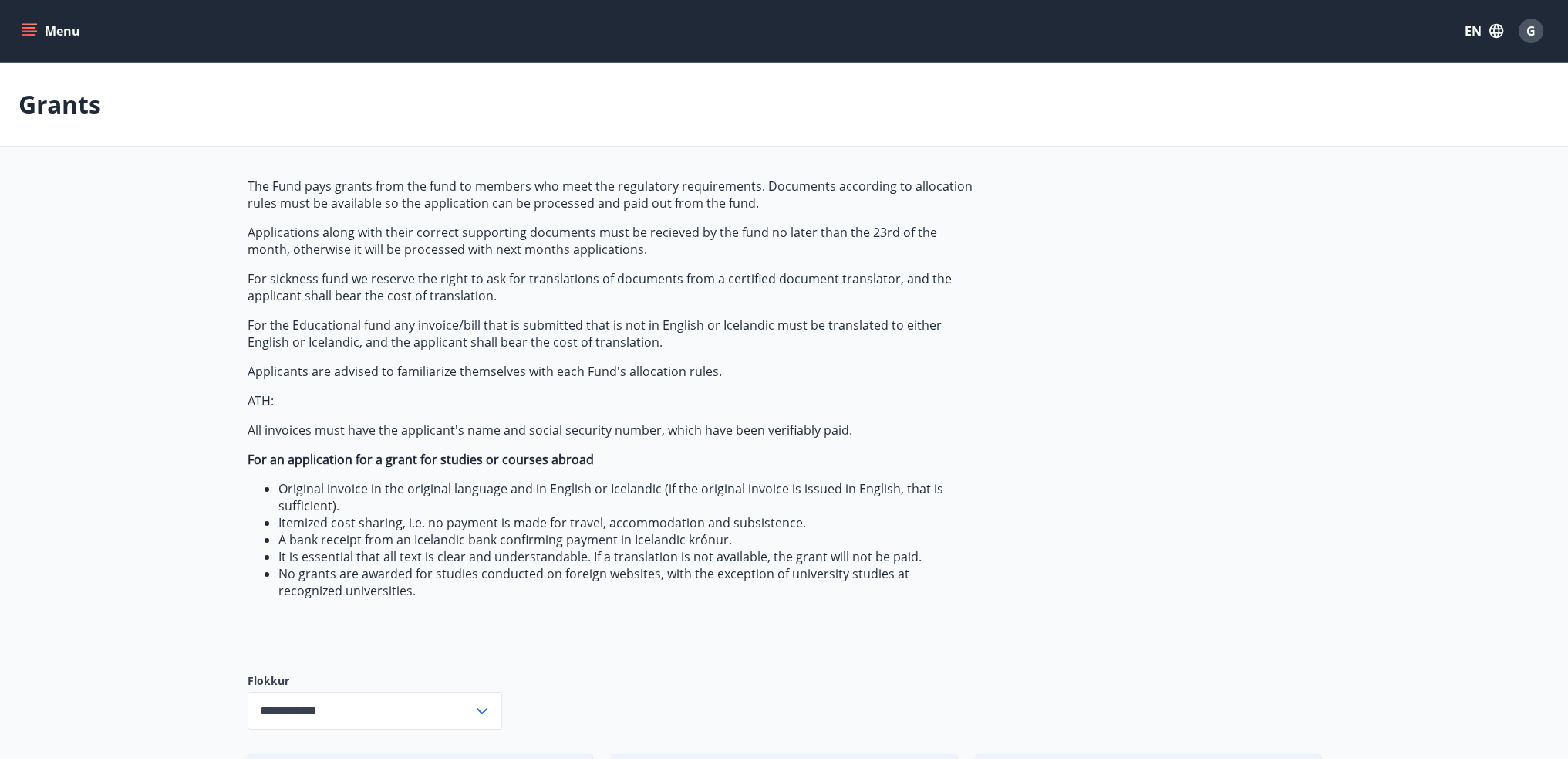
click at [1531, 28] on span "G" at bounding box center [1531, 31] width 9 height 17
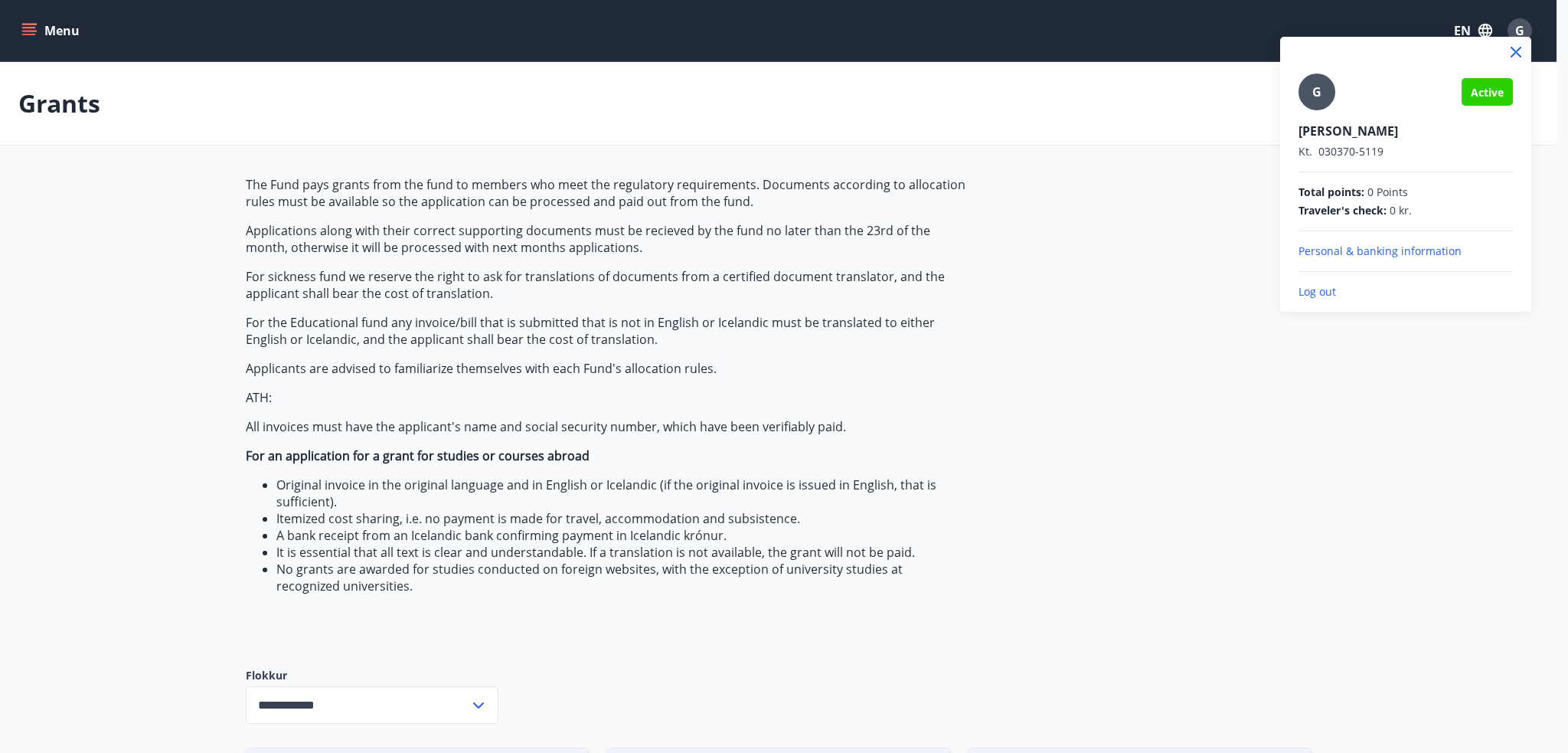
click at [1304, 291] on p "Log out" at bounding box center [1405, 291] width 214 height 15
